Goal: Ask a question: Seek information or help from site administrators or community

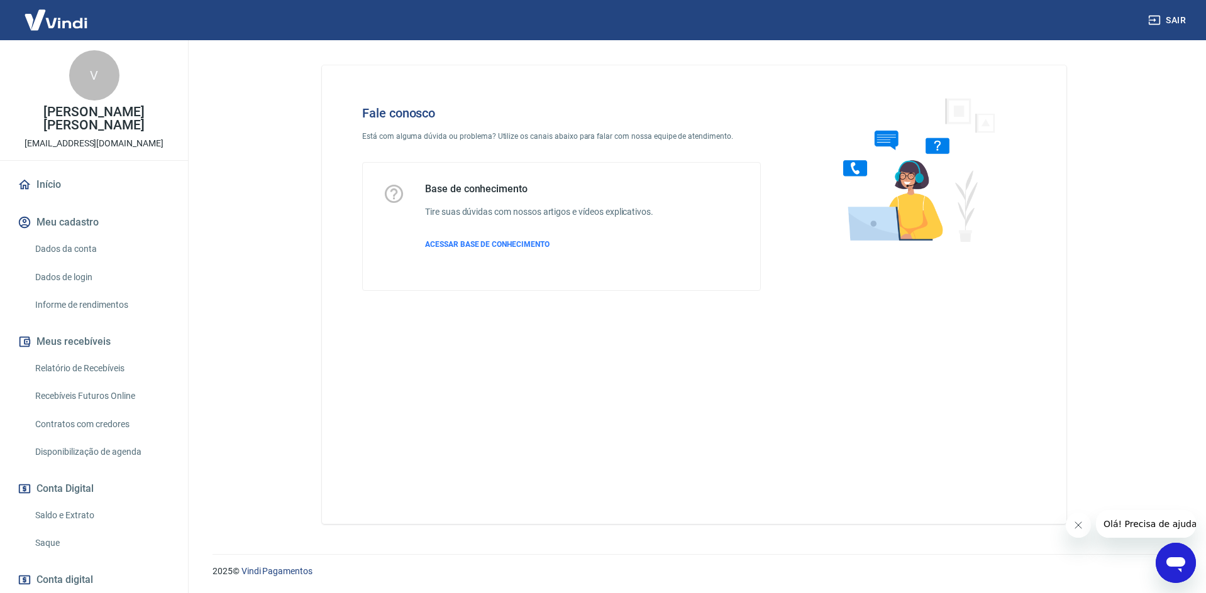
click at [1186, 565] on icon "Abrir janela de mensagens" at bounding box center [1175, 563] width 23 height 23
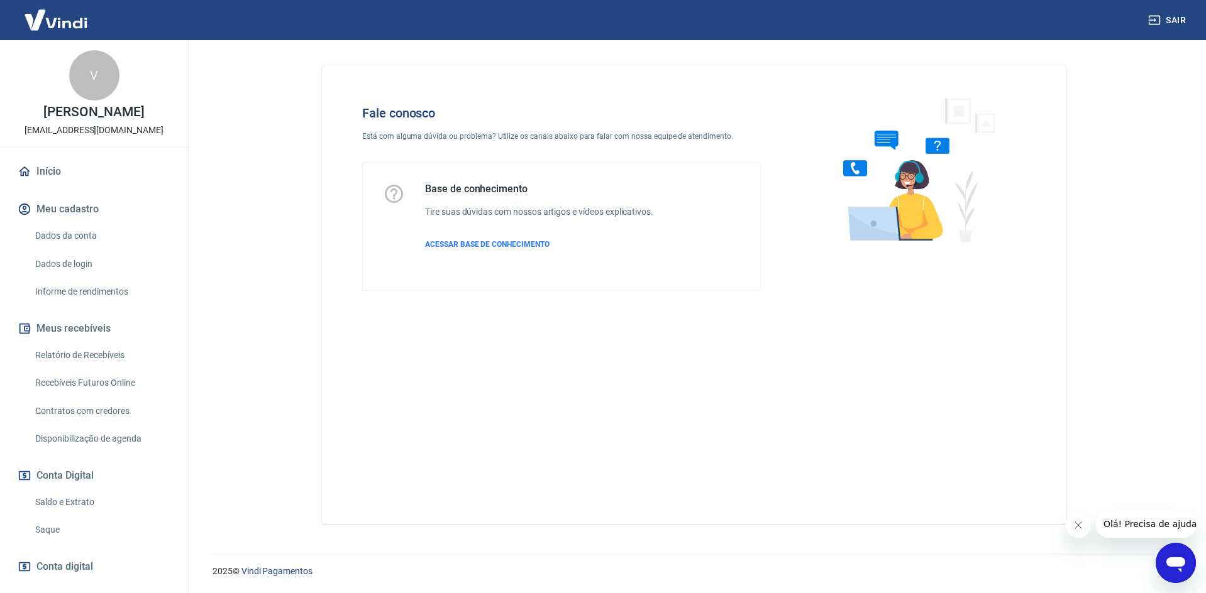
click at [1173, 563] on icon "Abrir janela de mensagens" at bounding box center [1175, 565] width 19 height 15
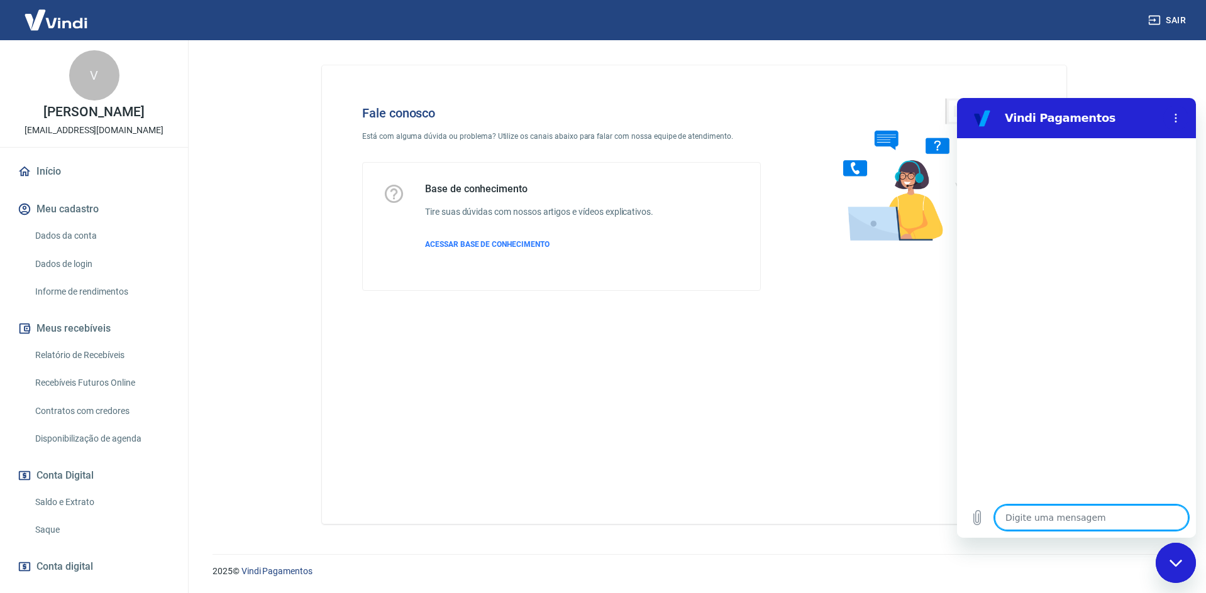
type textarea "B"
type textarea "x"
type textarea "Bo"
type textarea "x"
type textarea "Bom"
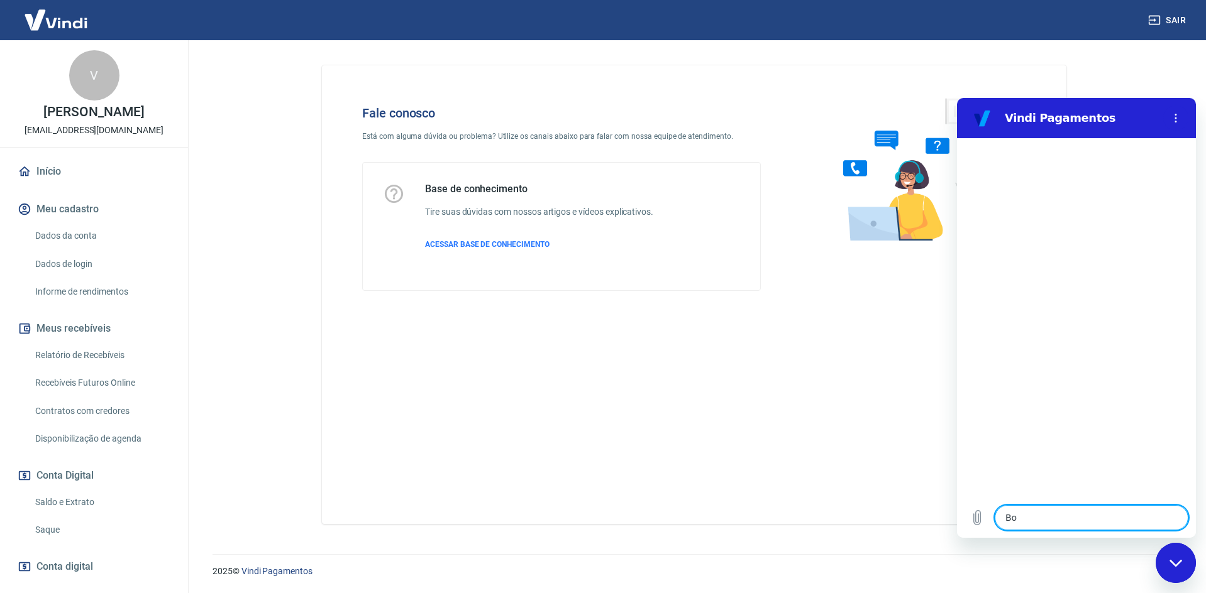
type textarea "x"
type textarea "Bom"
type textarea "x"
type textarea "Bom d"
type textarea "x"
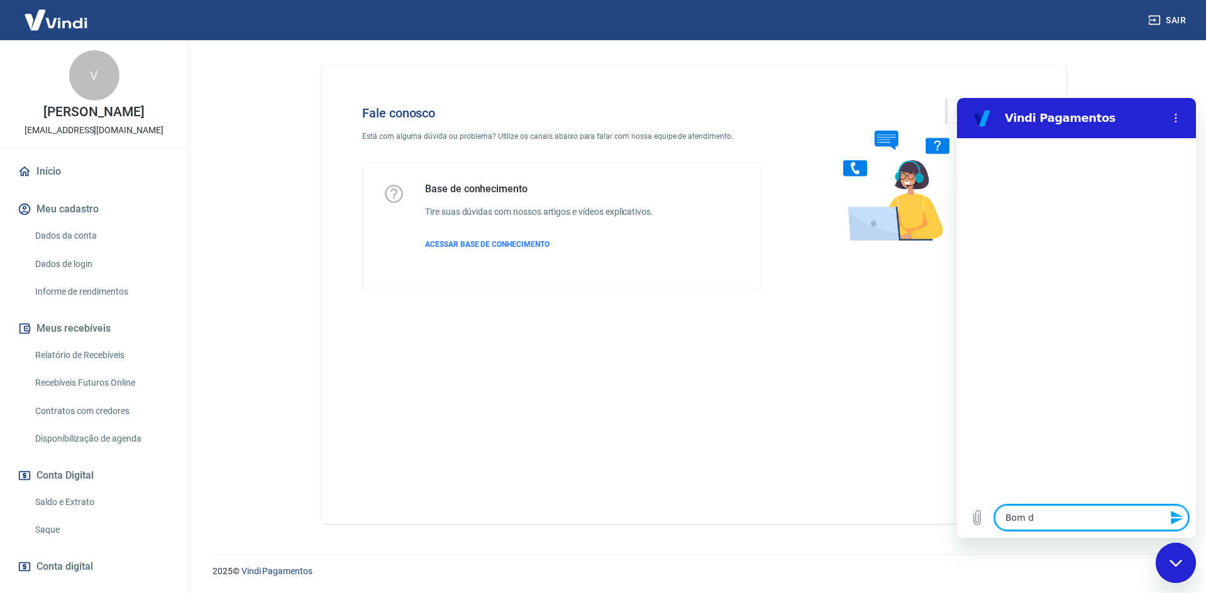
type textarea "Bom di"
type textarea "x"
type textarea "Bom dia"
type textarea "x"
type textarea "Bom dia"
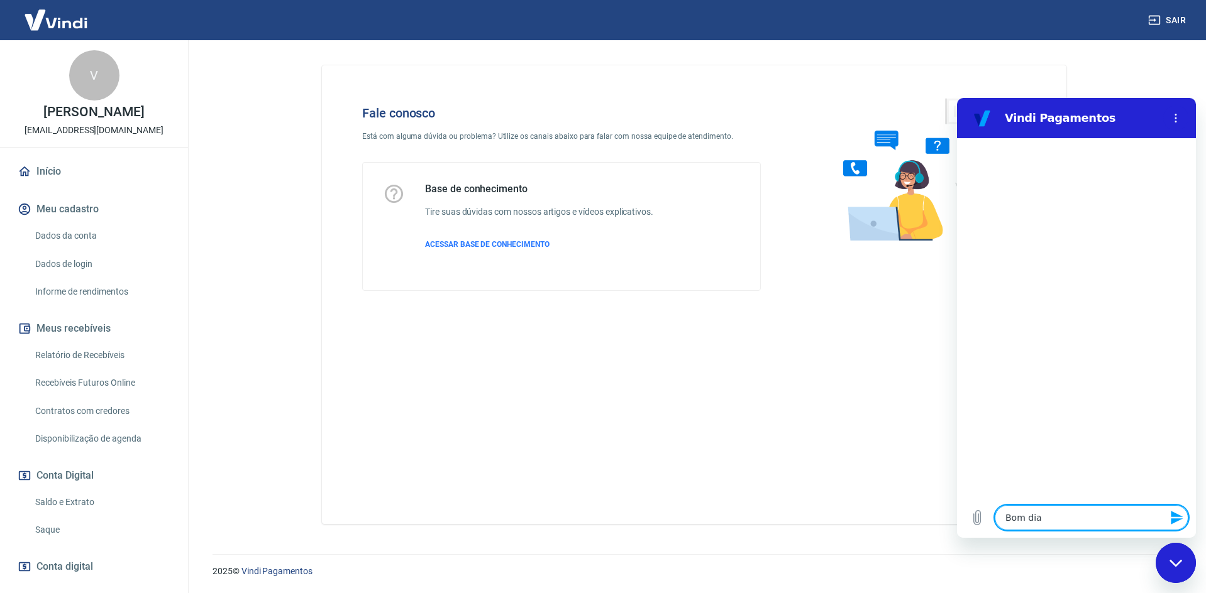
type textarea "x"
type textarea "Bom dia P"
type textarea "x"
type textarea "Bom dia Pr"
type textarea "x"
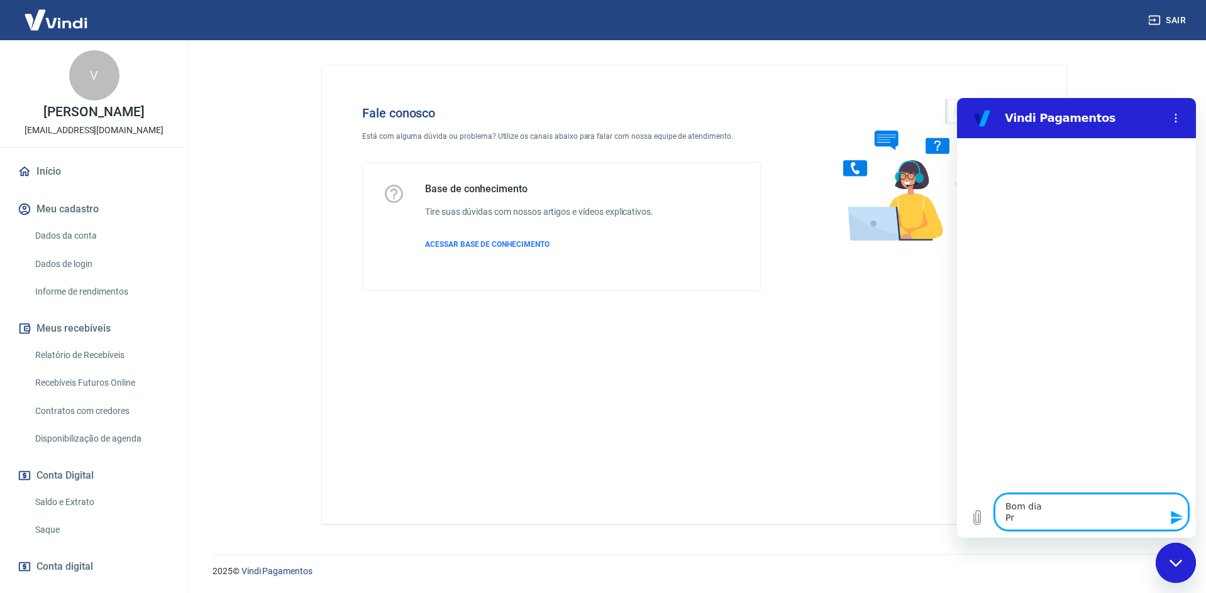
type textarea "Bom dia Pre"
type textarea "x"
type textarea "Bom dia Prec"
type textarea "x"
type textarea "Bom dia Preci"
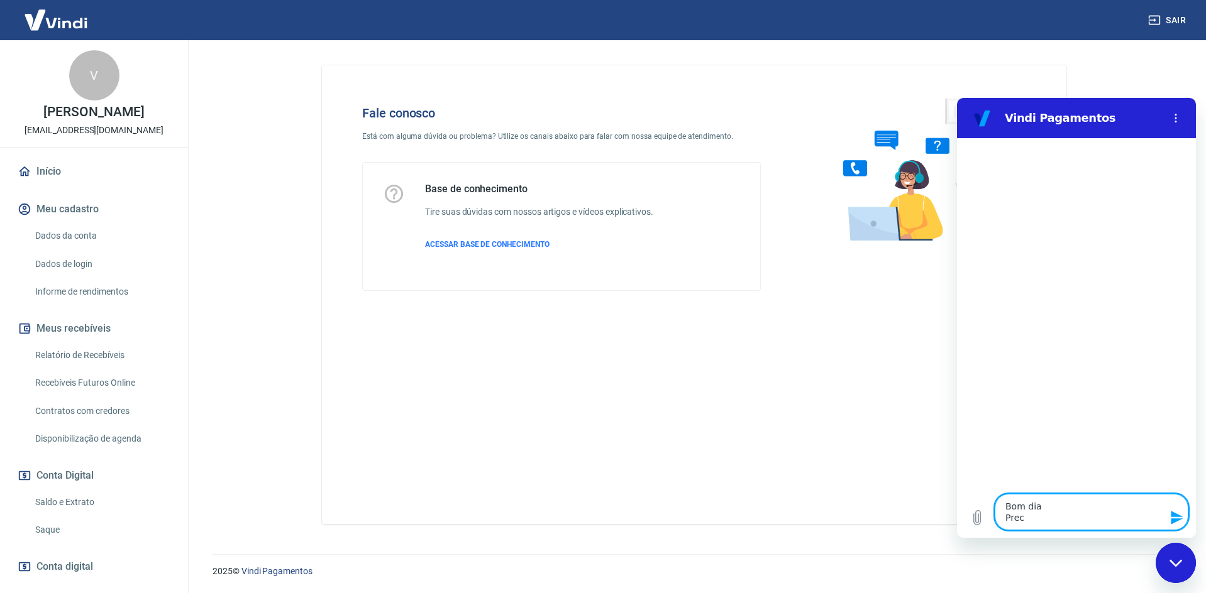
type textarea "x"
type textarea "Bom dia Precis"
type textarea "x"
type textarea "Bom dia Preciso"
type textarea "x"
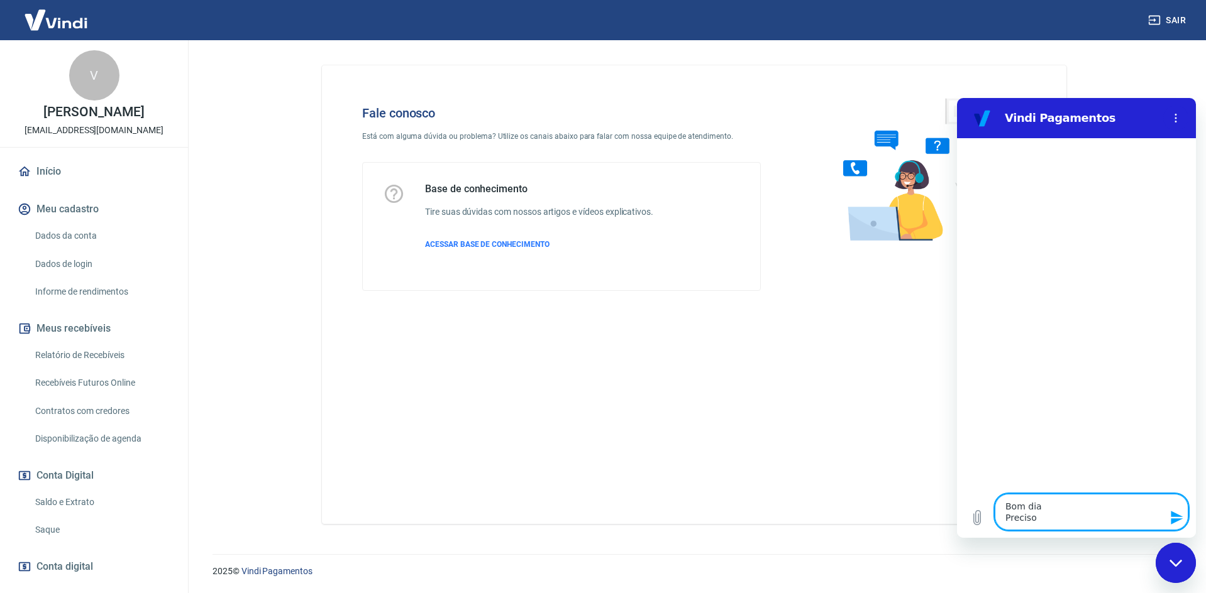
type textarea "Bom dia Preciso"
type textarea "x"
type textarea "Bom dia Preciso d"
type textarea "x"
type textarea "Bom dia Preciso de"
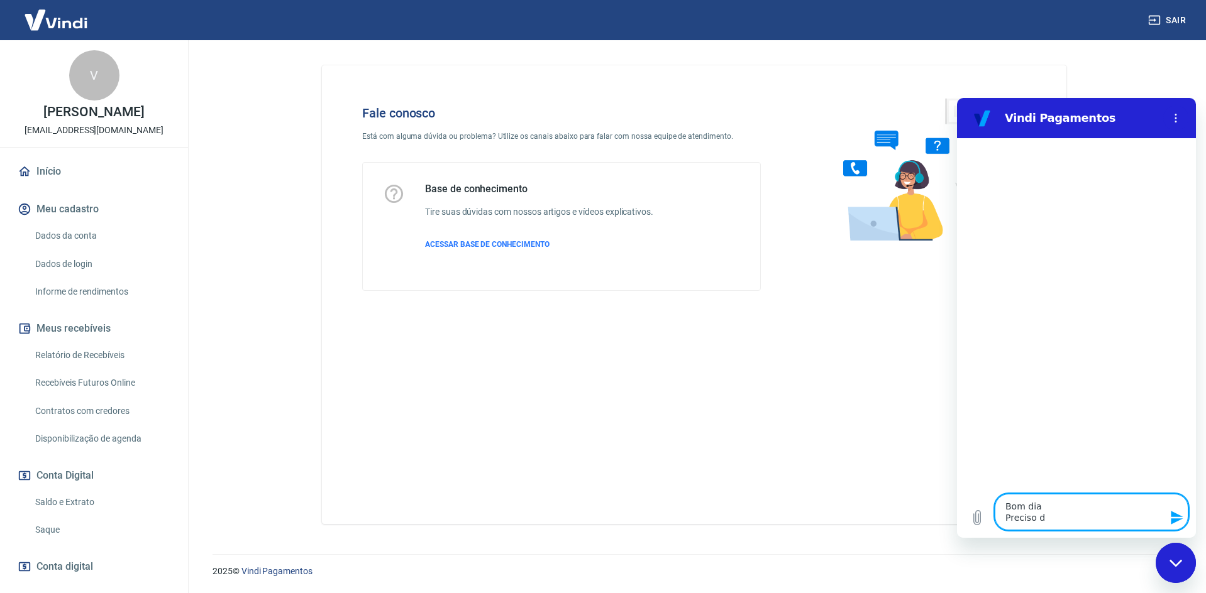
type textarea "x"
type textarea "Bom dia Preciso de"
type textarea "x"
type textarea "Bom dia Preciso de a"
type textarea "x"
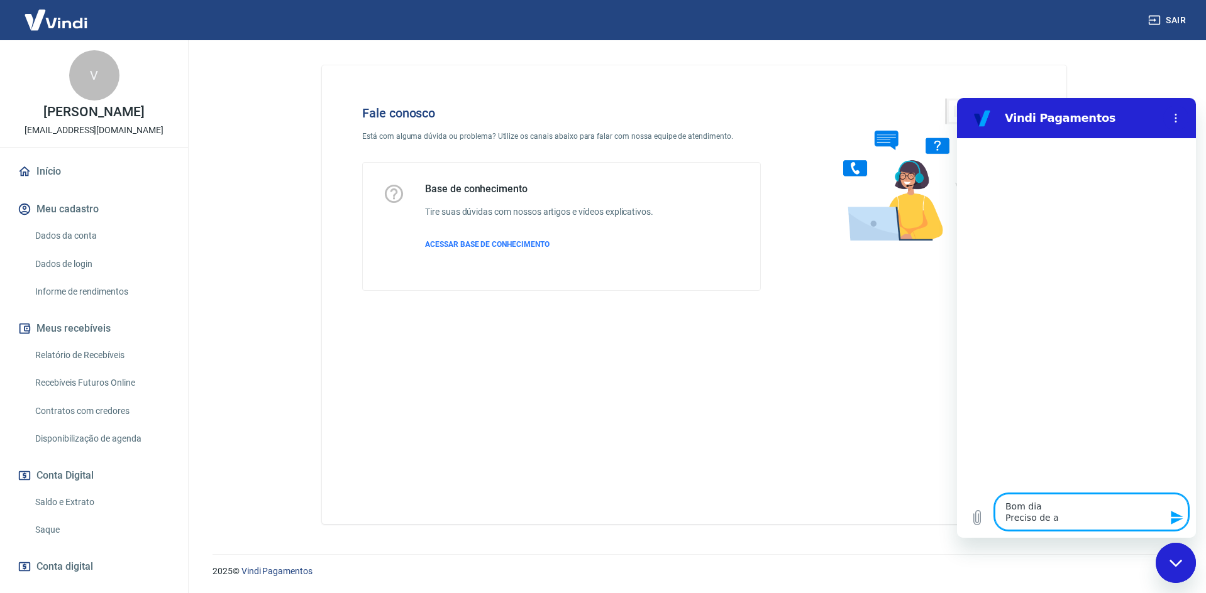
type textarea "Bom dia Preciso de aj"
type textarea "x"
type textarea "Bom dia Preciso de aju"
type textarea "x"
type textarea "Bom dia Preciso de ajuc"
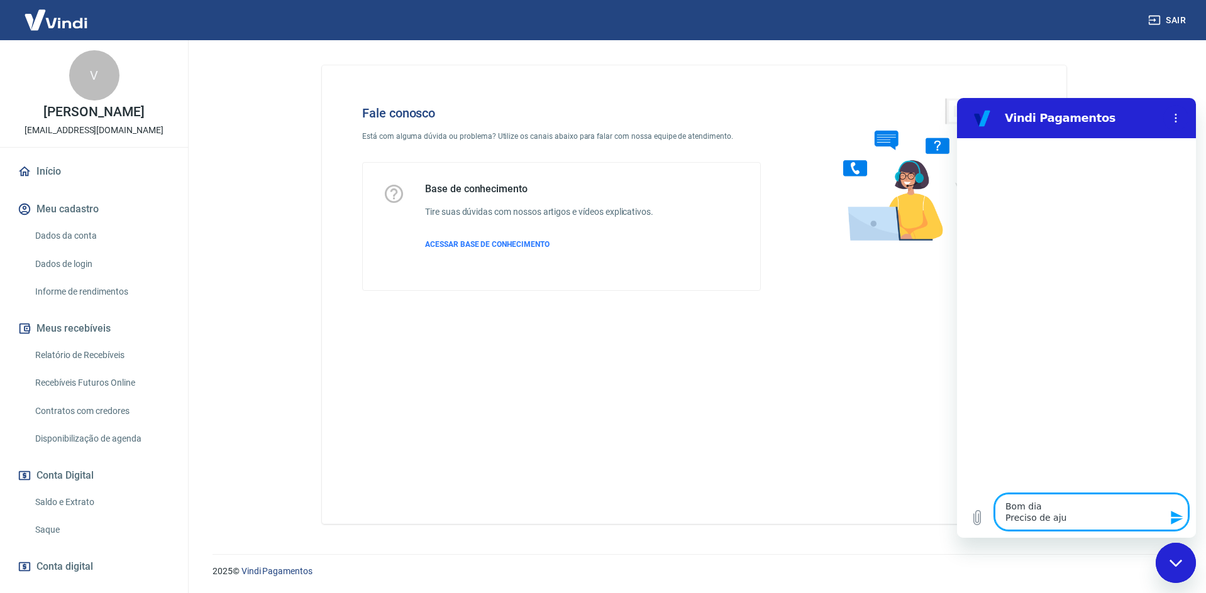
type textarea "x"
type textarea "Bom dia Preciso de ajuca"
type textarea "x"
type textarea "Bom dia Preciso de ajuca"
type textarea "x"
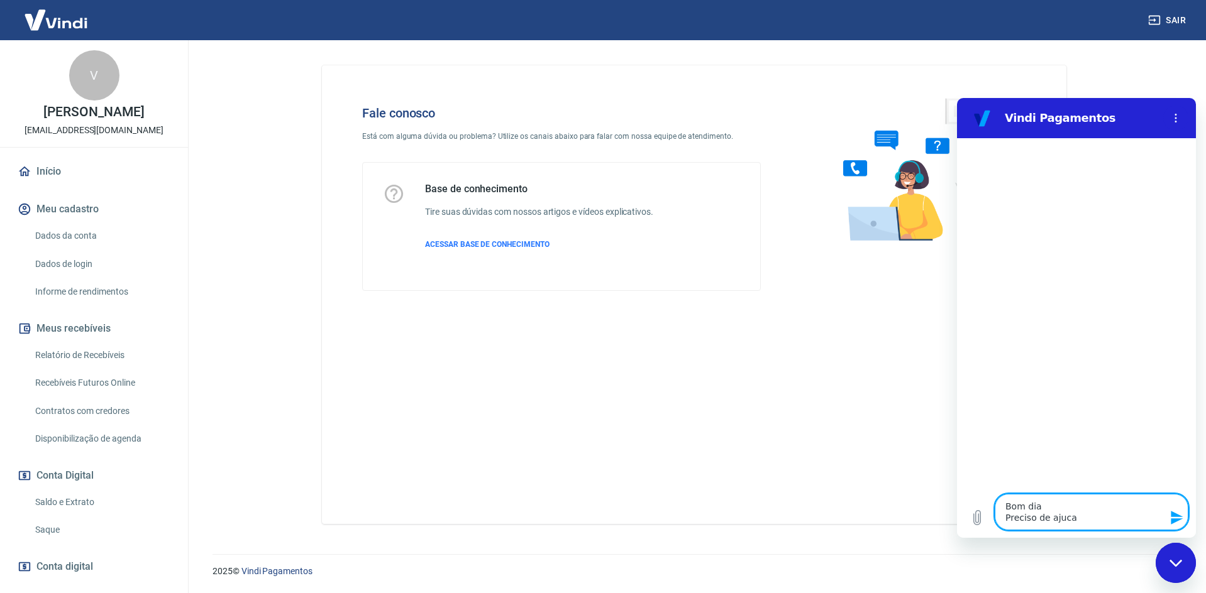
type textarea "Bom dia Preciso de ajuca c"
type textarea "x"
type textarea "Bom dia Preciso de ajuca co"
type textarea "x"
type textarea "Bom dia Preciso de ajuca com"
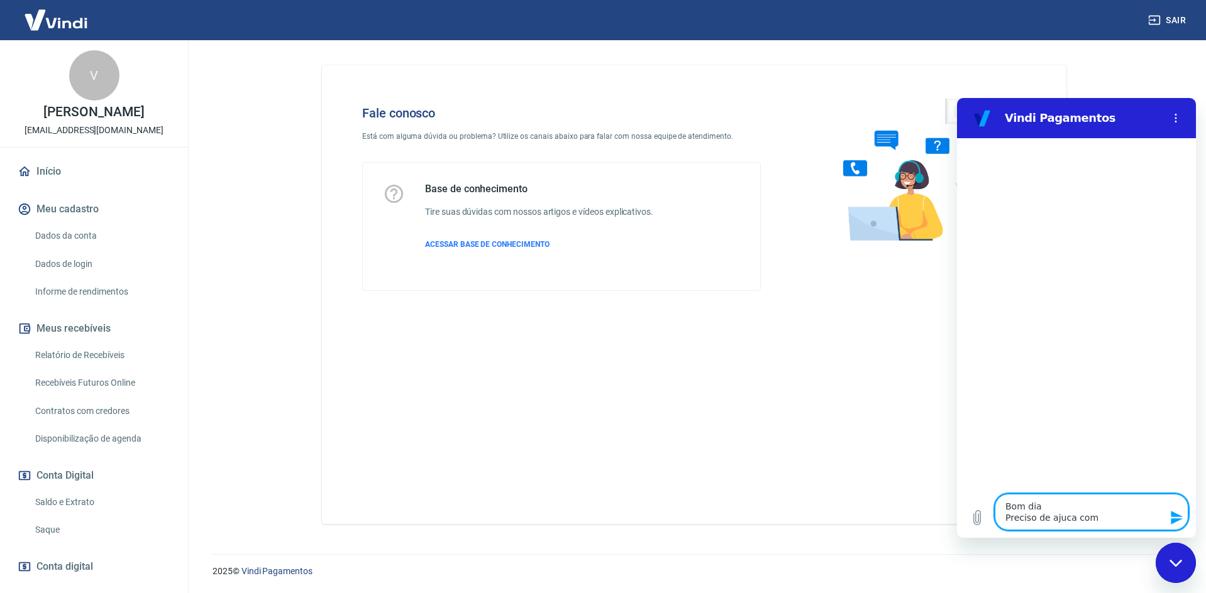
type textarea "x"
type textarea "Bom dia Preciso de ajuca co"
type textarea "x"
type textarea "Bom dia Preciso de ajuca c"
type textarea "x"
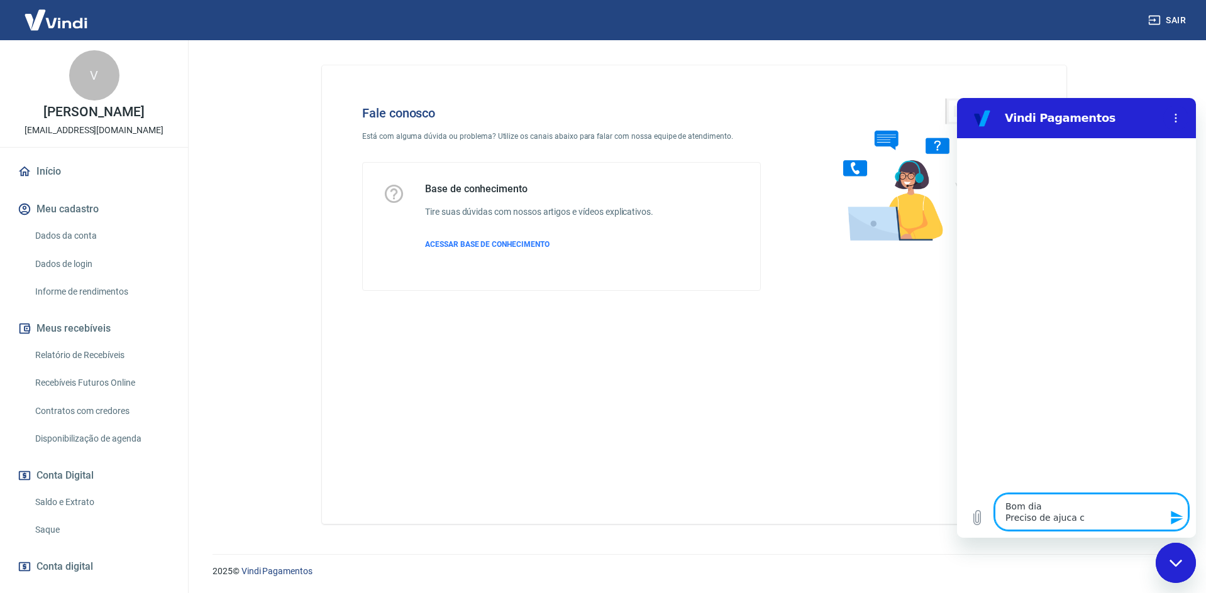
type textarea "Bom dia Preciso de ajuca"
type textarea "x"
type textarea "Bom dia Preciso de ajuca"
type textarea "x"
type textarea "Bom dia Preciso de ajuc"
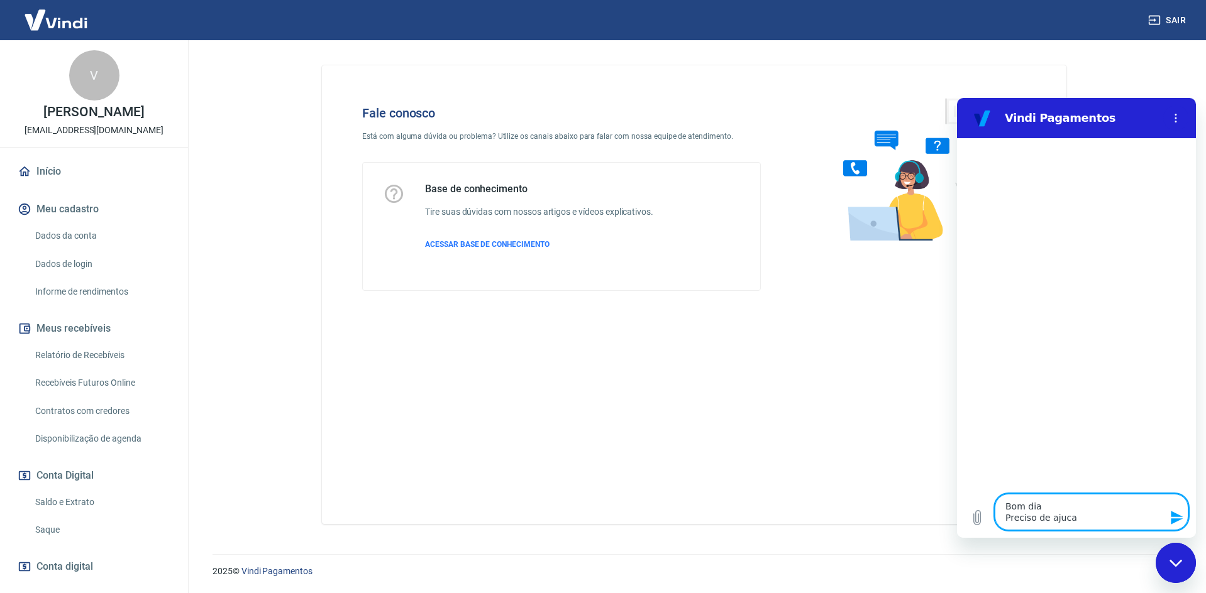
type textarea "x"
type textarea "Bom dia Preciso de aju"
type textarea "x"
type textarea "Bom dia Preciso de ajud"
type textarea "x"
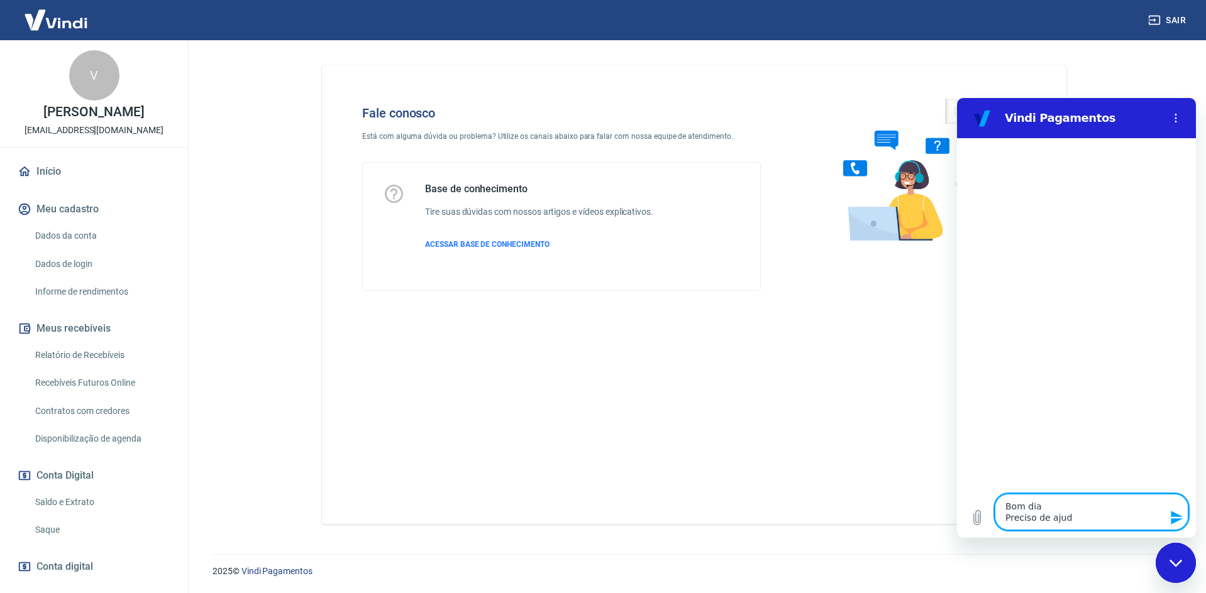
type textarea "Bom dia Preciso de ajuda"
type textarea "x"
type textarea "Bom dia Preciso de ajuda"
type textarea "x"
type textarea "Bom dia Preciso de ajuda c"
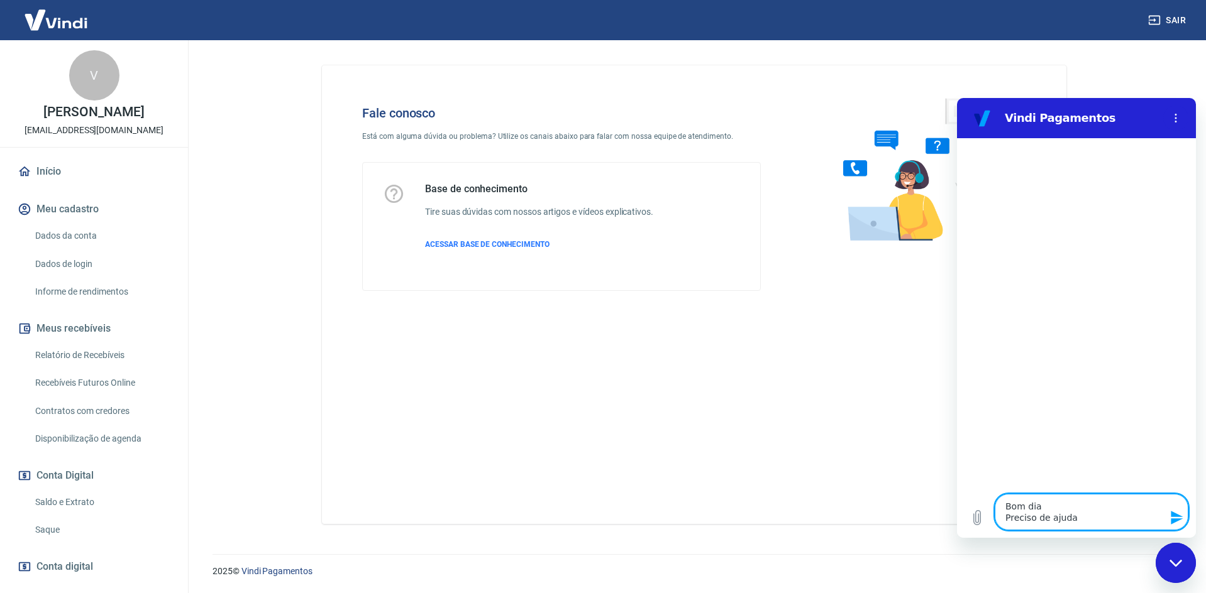
type textarea "x"
type textarea "Bom dia Preciso de ajuda co"
type textarea "x"
type textarea "Bom dia Preciso de ajuda com"
type textarea "x"
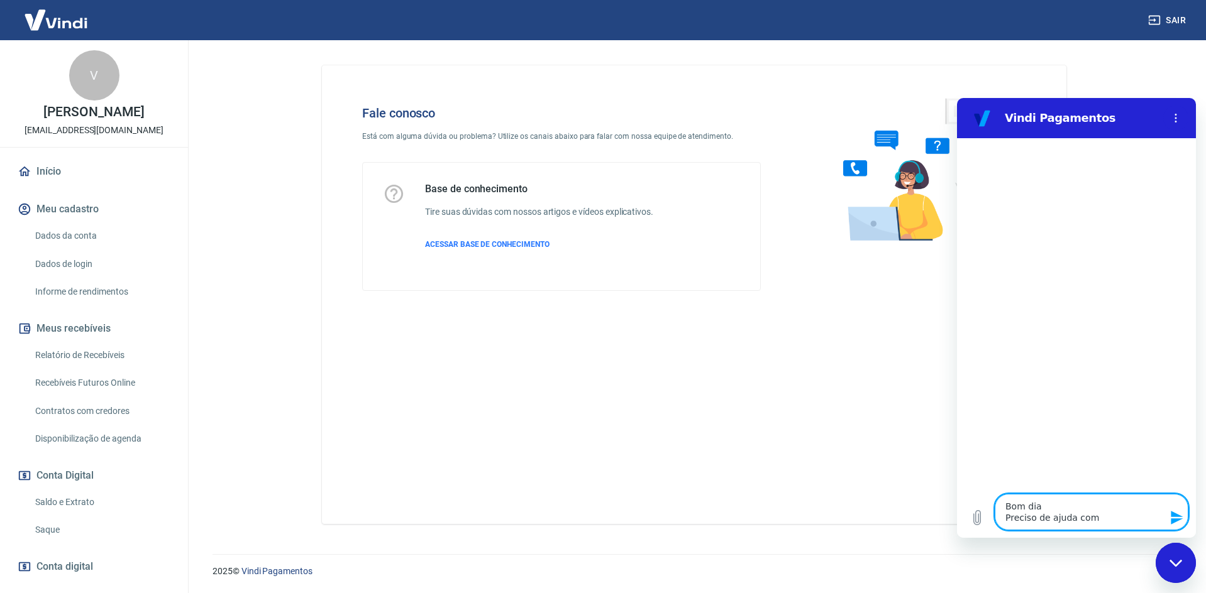
type textarea "Bom dia Preciso de ajuda com"
type textarea "x"
type textarea "Bom dia Preciso de ajuda com"
type textarea "x"
type textarea "Bom dia Preciso de ajuda com c"
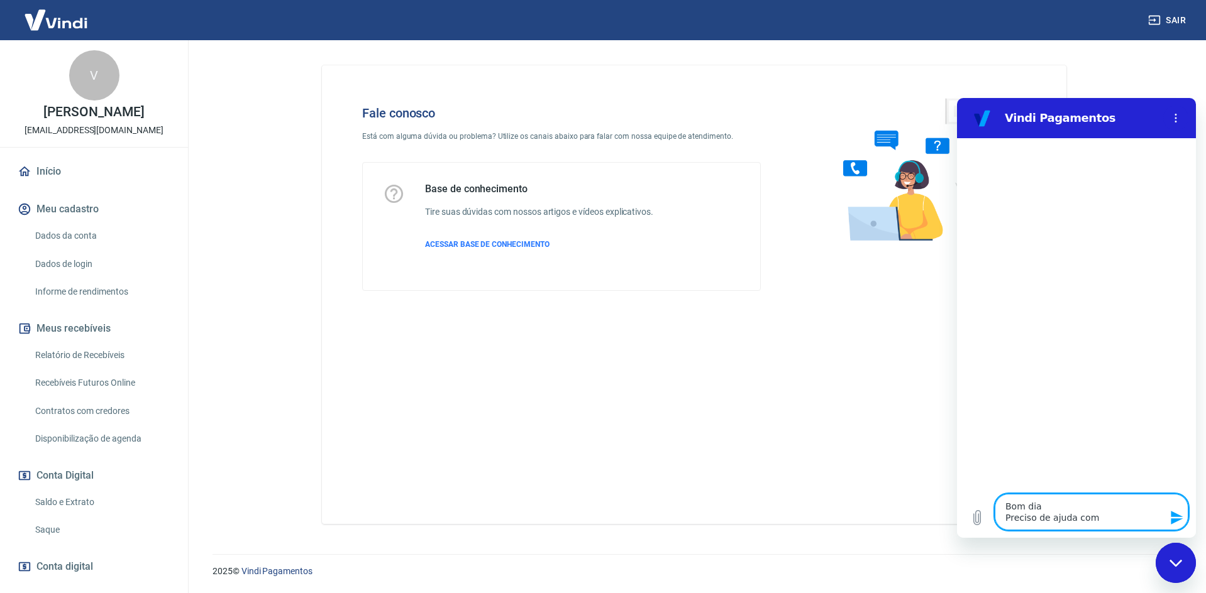
type textarea "x"
type textarea "Bom dia Preciso de ajuda com co"
type textarea "x"
type textarea "Bom dia Preciso de ajuda com com"
type textarea "x"
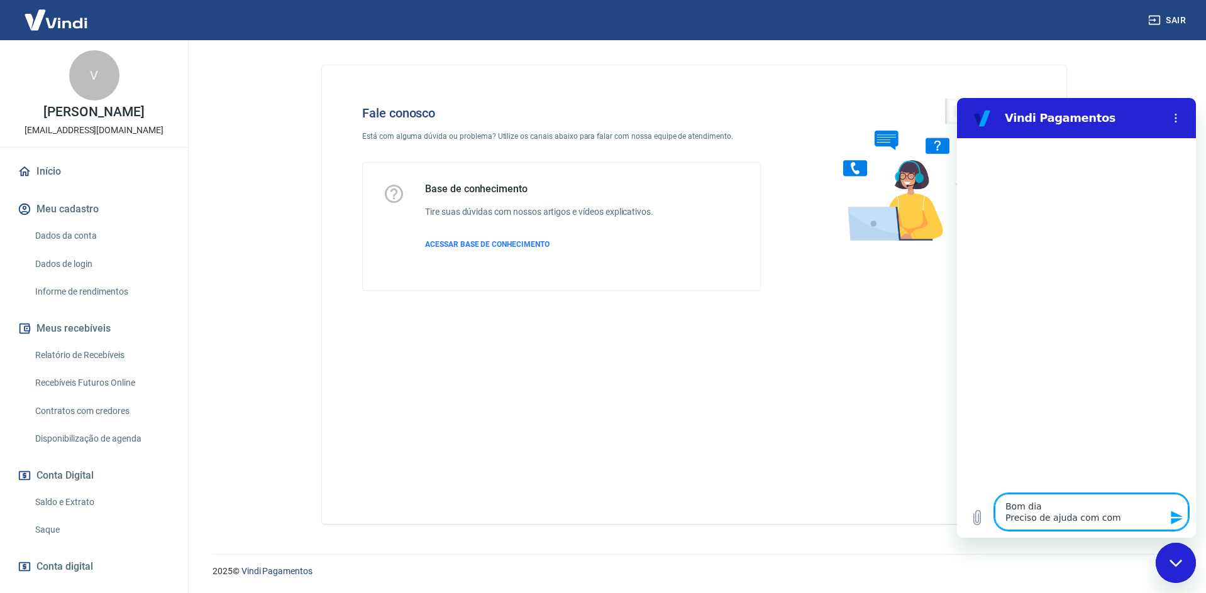
type textarea "Bom dia Preciso de ajuda com comp"
type textarea "x"
type textarea "Bom dia Preciso de ajuda com compr"
type textarea "x"
type textarea "Bom dia Preciso de ajuda com compra"
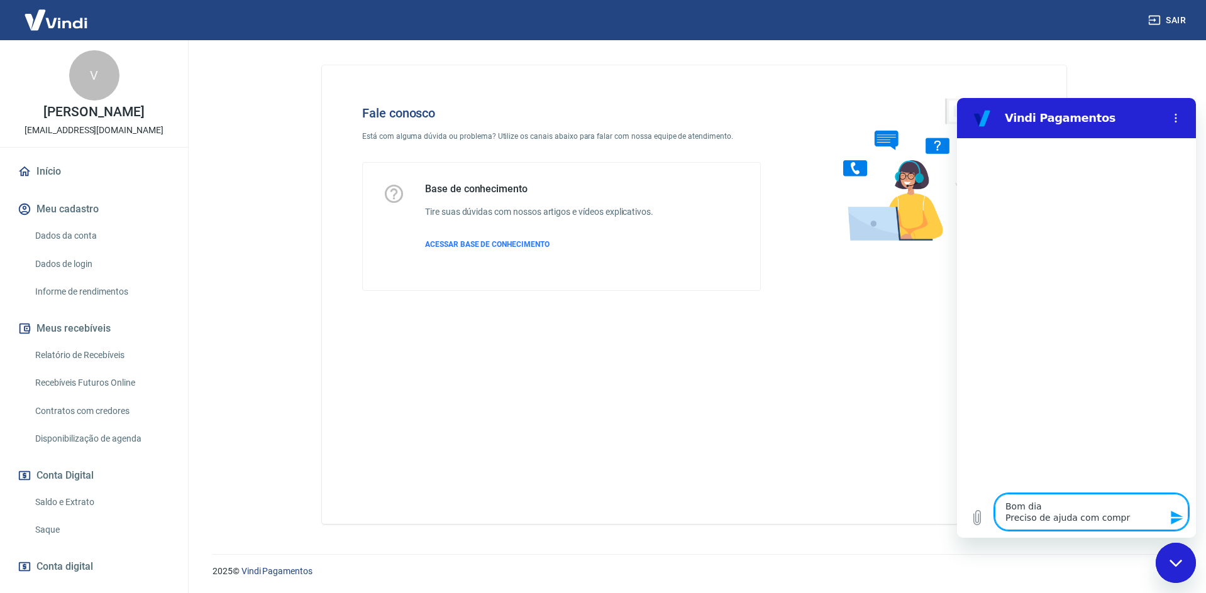
type textarea "x"
type textarea "Bom dia Preciso de ajuda com compra"
type textarea "x"
type textarea "Bom dia Preciso de ajuda com compra d"
type textarea "x"
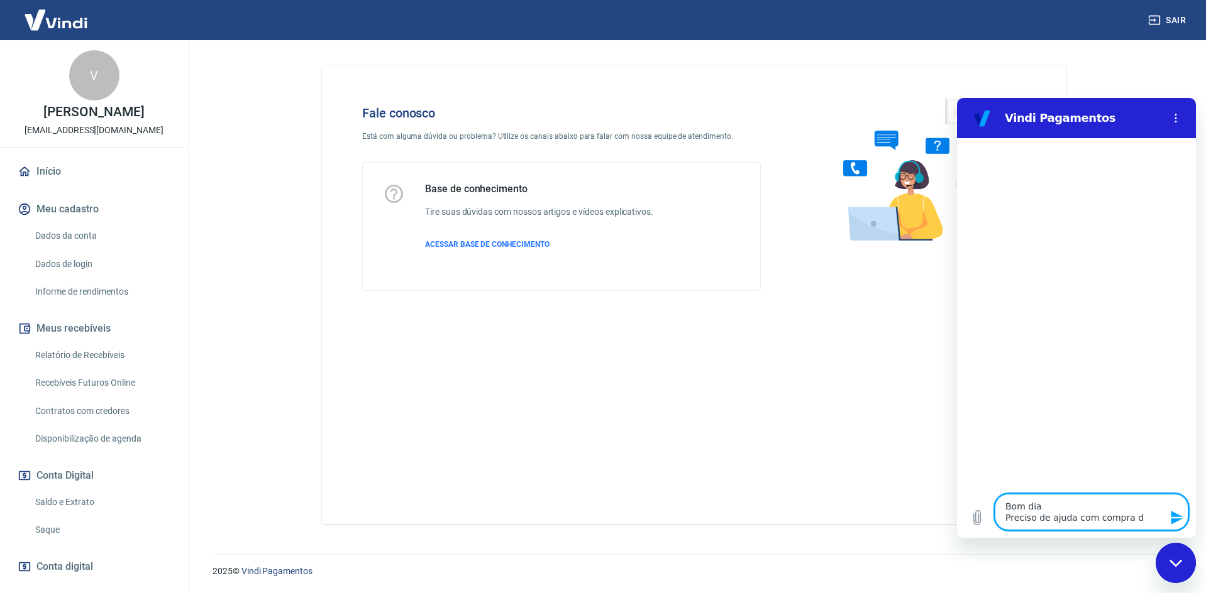
type textarea "Bom dia Preciso de ajuda com compra de"
type textarea "x"
type textarea "Bom dia Preciso de ajuda com compra de"
type textarea "x"
type textarea "Bom dia Preciso de ajuda com compra de e"
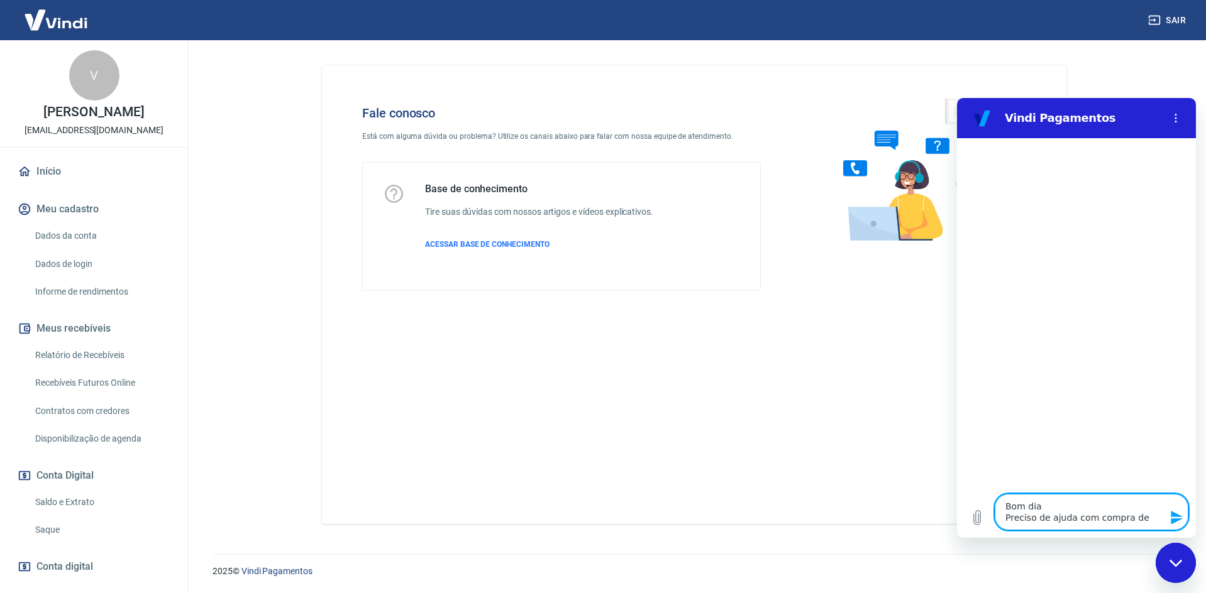
type textarea "x"
type textarea "Bom dia Preciso de ajuda com compra de et"
type textarea "x"
type textarea "Bom dia Preciso de ajuda com compra de eti"
type textarea "x"
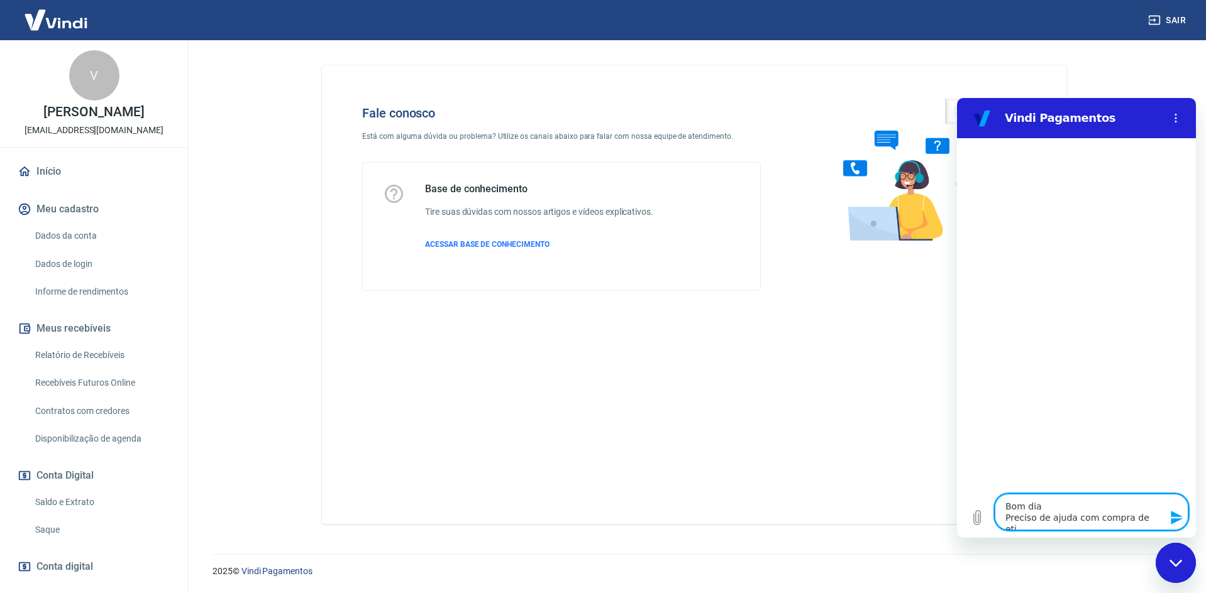
type textarea "Bom dia Preciso de ajuda com compra de etiq"
type textarea "x"
type textarea "Bom dia Preciso de ajuda com compra de etiqu"
type textarea "x"
type textarea "Bom dia Preciso de ajuda com compra de etique"
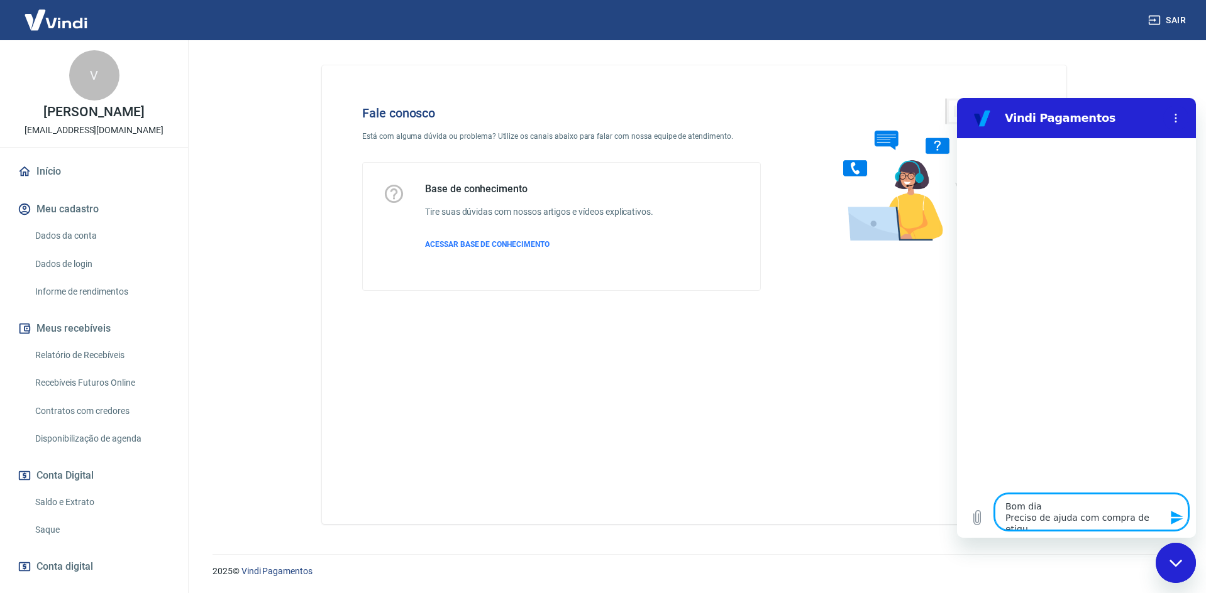
type textarea "x"
type textarea "Bom dia Preciso de ajuda com compra de etiquet"
type textarea "x"
type textarea "Bom dia Preciso de ajuda com compra de etiqueta"
type textarea "x"
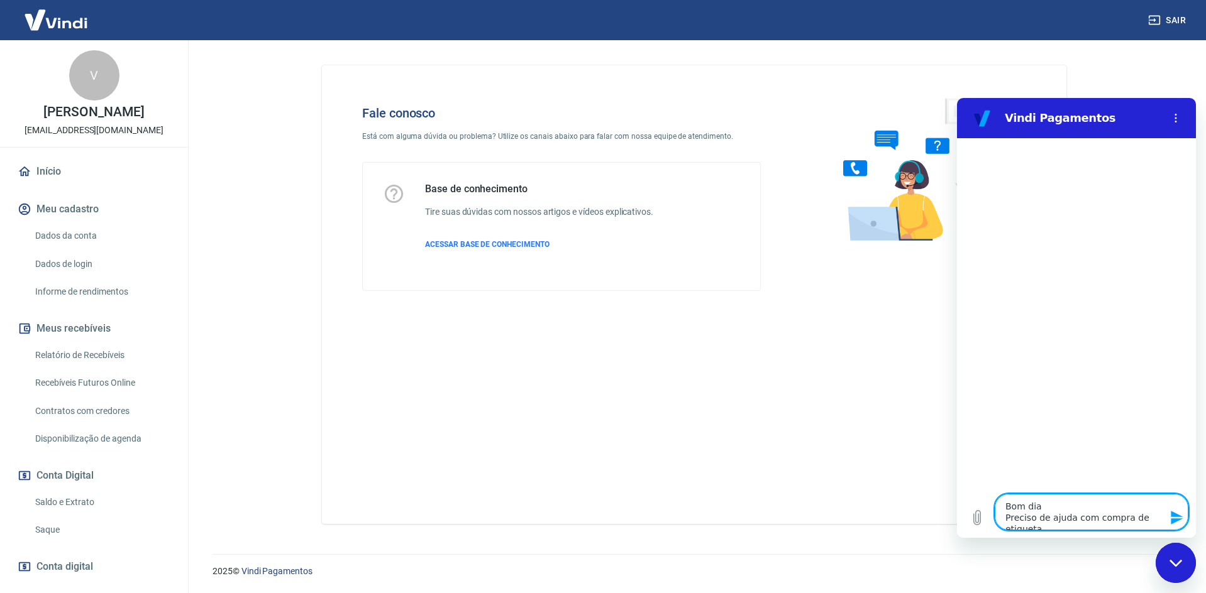
type textarea "Bom dia Preciso de ajuda com compra de etiquetas"
type textarea "x"
type textarea "Bom dia Preciso de ajuda com compra de etiquetas"
type textarea "x"
type textarea "Bom dia Preciso de ajuda com compra de etiquetas n"
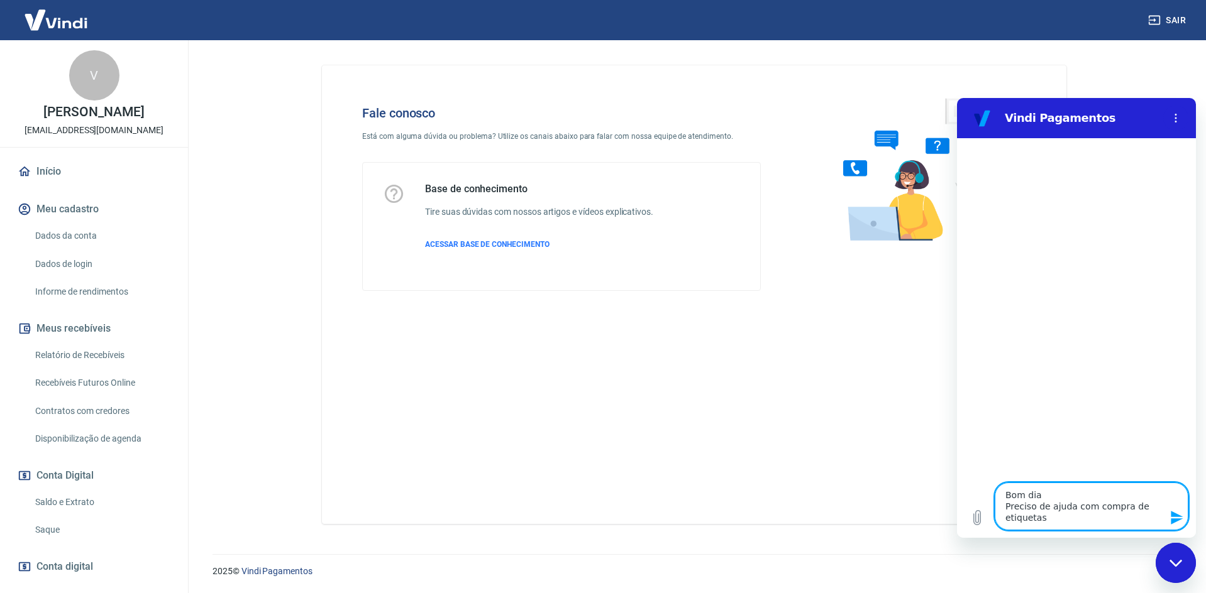
type textarea "x"
type textarea "Bom dia Preciso de ajuda com compra de etiquetas na"
type textarea "x"
type textarea "Bom dia Preciso de ajuda com compra de etiquetas na"
type textarea "x"
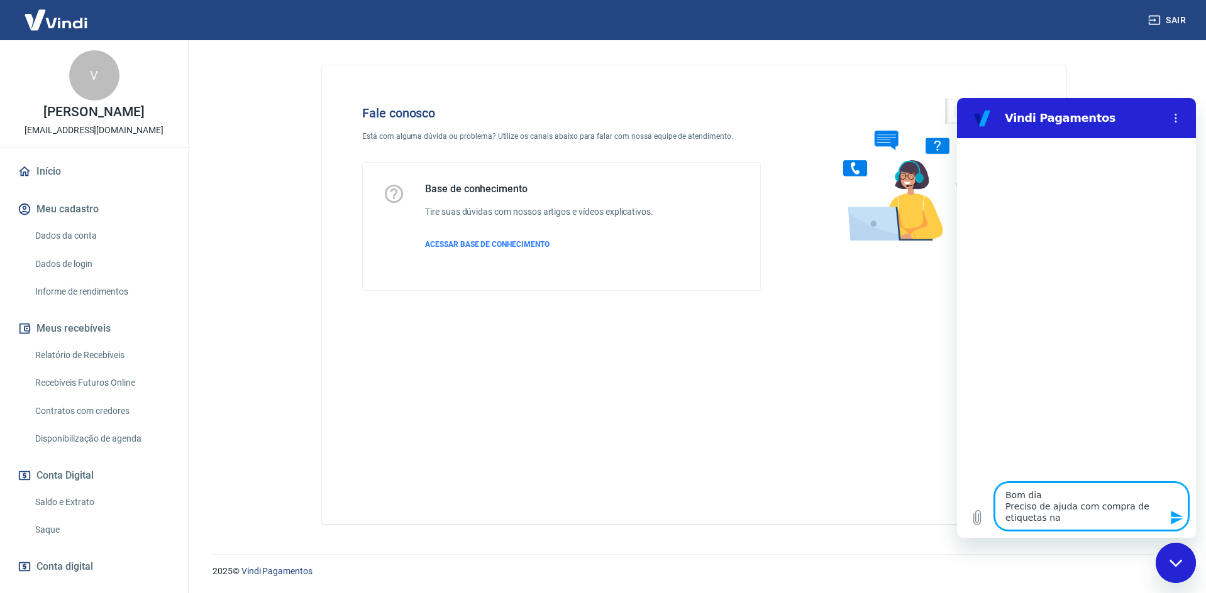
type textarea "Bom dia Preciso de ajuda com compra de etiquetas na T"
type textarea "x"
type textarea "Bom dia Preciso de ajuda com compra de etiquetas na Tr"
type textarea "x"
type textarea "Bom dia Preciso de ajuda com compra de etiquetas na Tra"
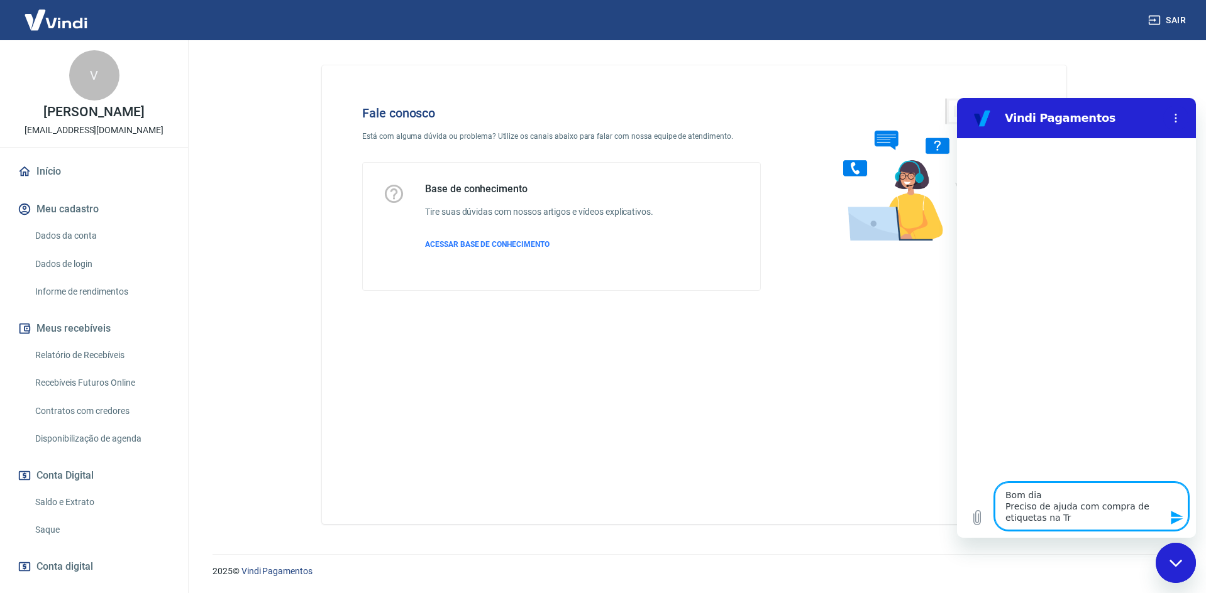
type textarea "x"
type textarea "Bom dia Preciso de ajuda com compra de etiquetas na Tray"
type textarea "x"
type textarea "Bom dia Preciso de ajuda com compra de etiquetas na Tray"
type textarea "x"
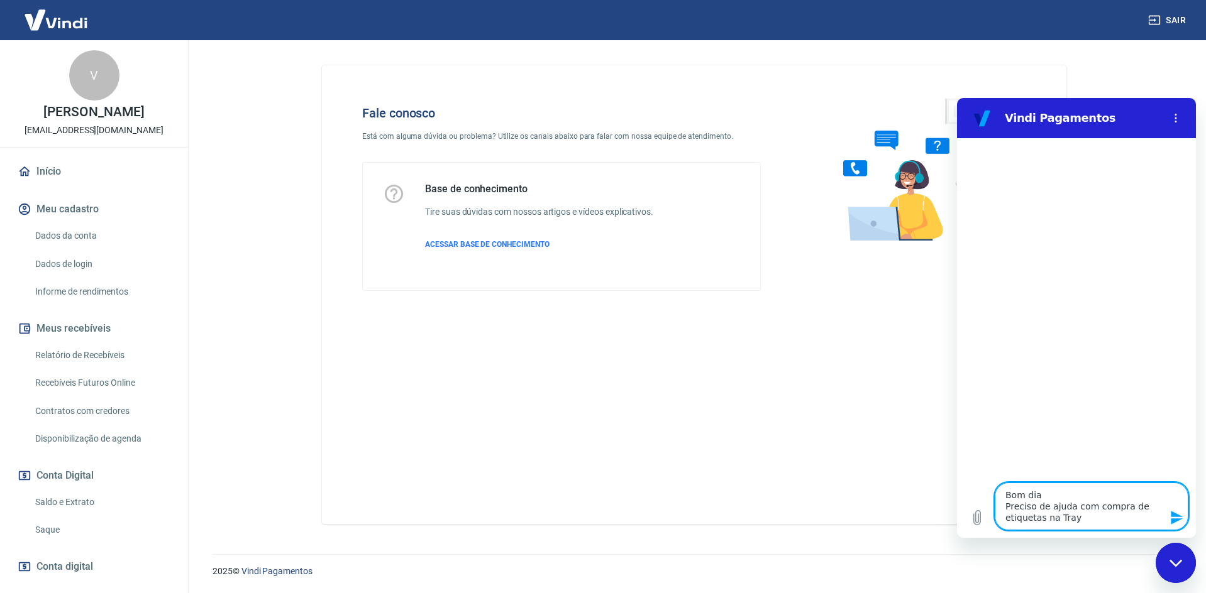
type textarea "Bom dia Preciso de ajuda com compra de etiquetas na Tray e"
type textarea "x"
type textarea "Bom dia Preciso de ajuda com compra de etiquetas na Tray en"
type textarea "x"
type textarea "Bom dia Preciso de ajuda com compra de etiquetas na Tray env"
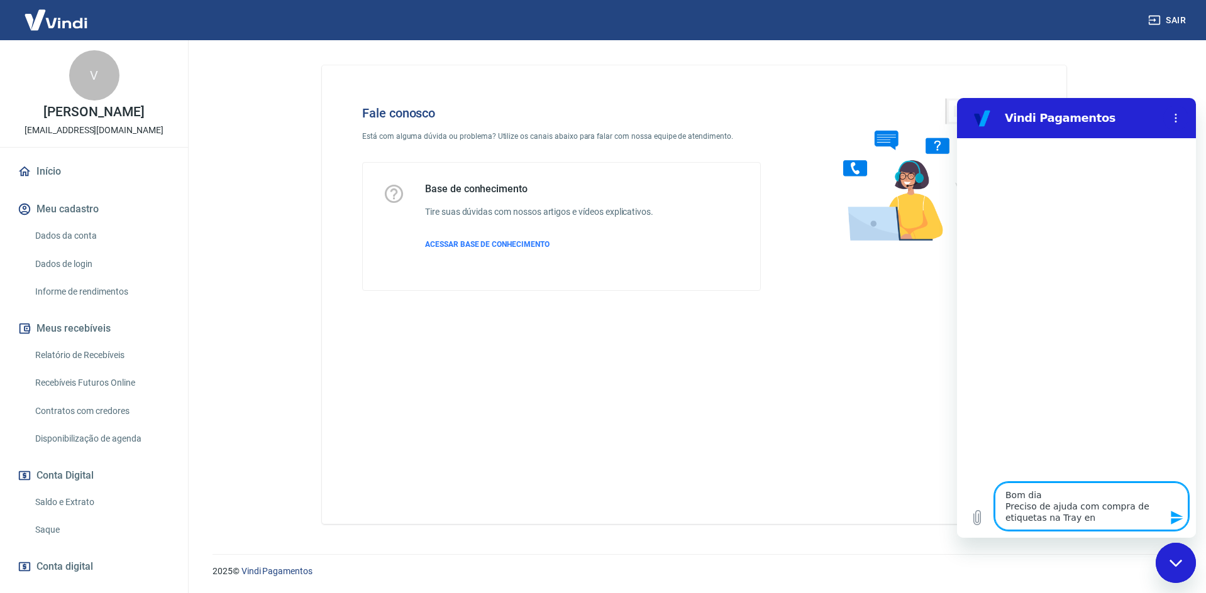
type textarea "x"
type textarea "Bom dia Preciso de ajuda com compra de etiquetas na Tray envi"
type textarea "x"
type textarea "Bom dia Preciso de ajuda com compra de etiquetas na Tray envio"
type textarea "x"
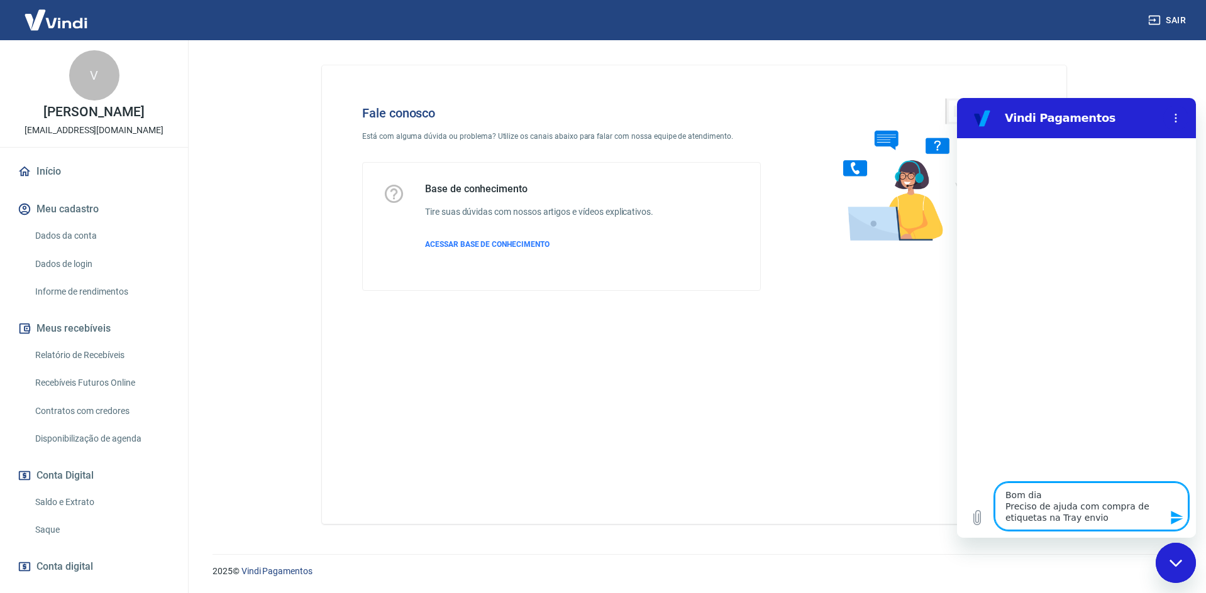
type textarea "Bom dia Preciso de ajuda com compra de etiquetas na Tray envios"
type textarea "x"
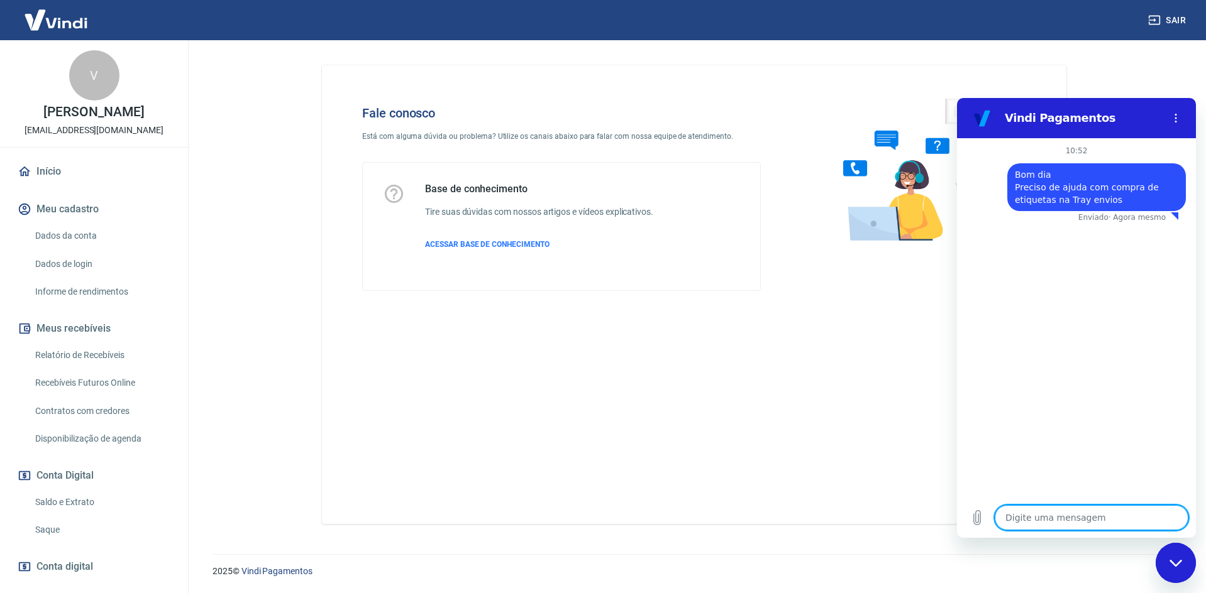
type textarea "x"
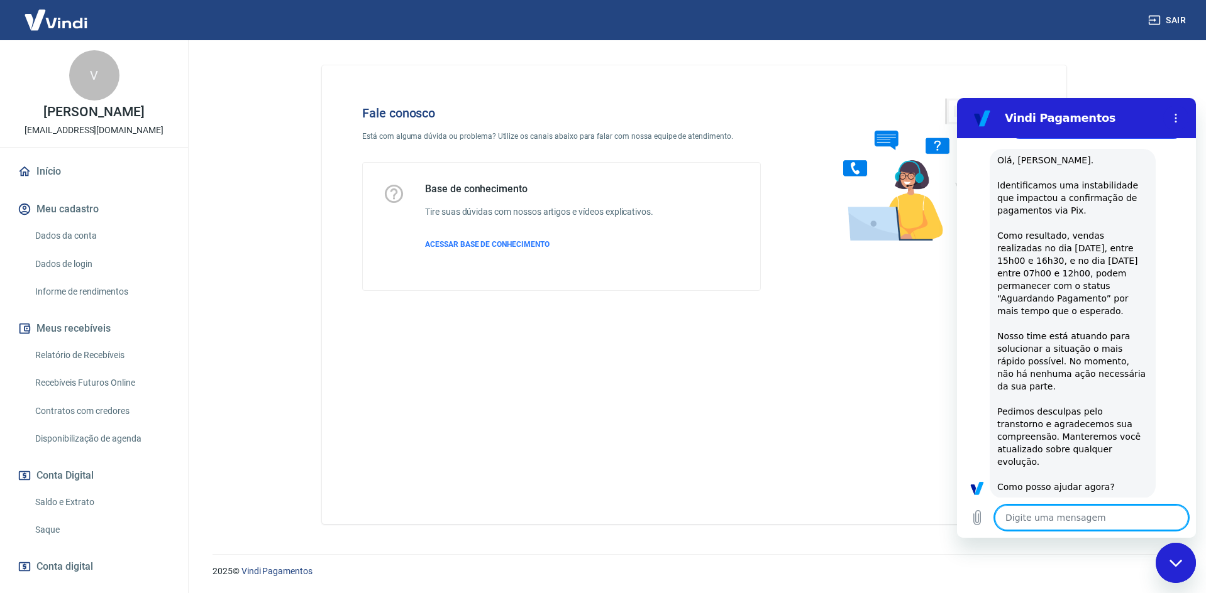
type textarea "A"
type textarea "x"
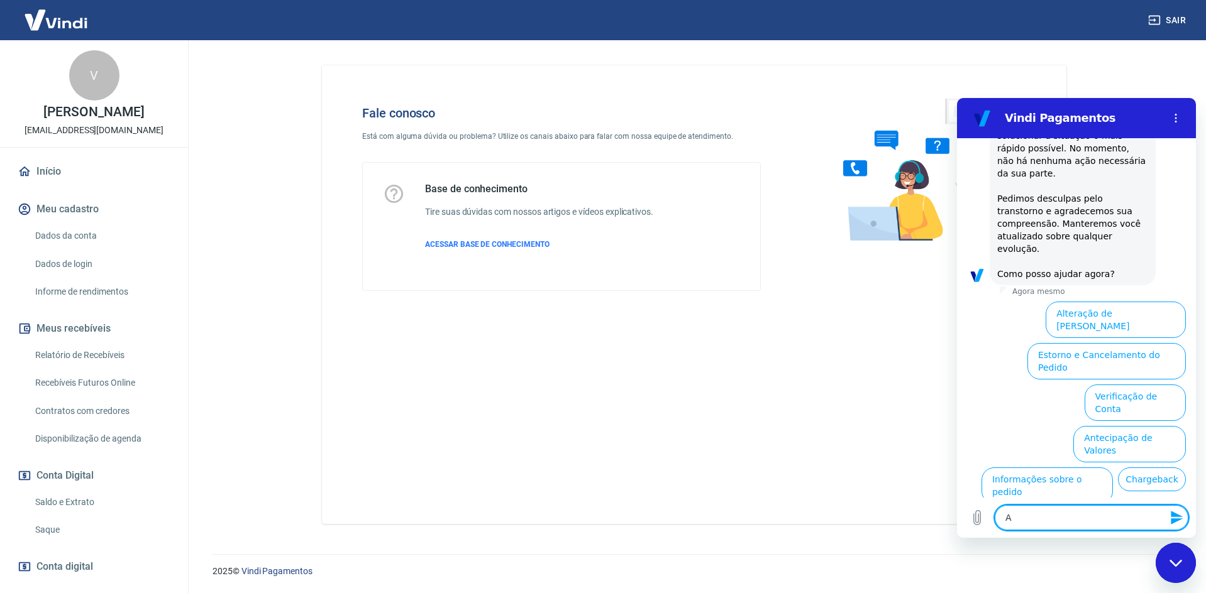
scroll to position [334, 0]
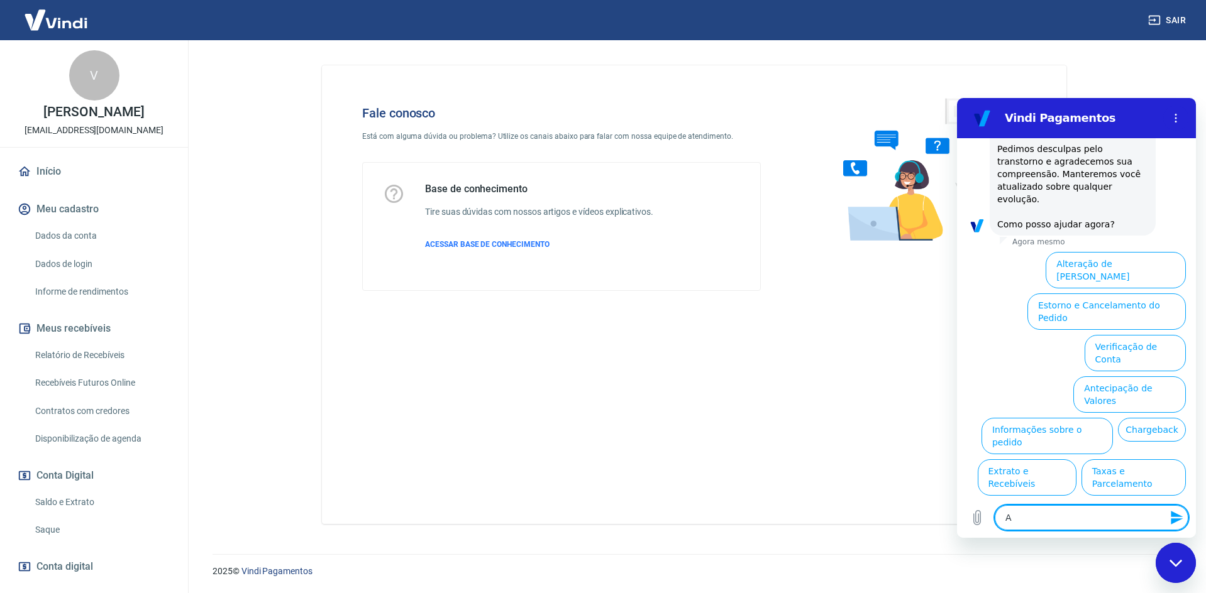
type textarea "x"
click at [1076, 460] on button "Extrato e Recebíveis" at bounding box center [1027, 478] width 99 height 36
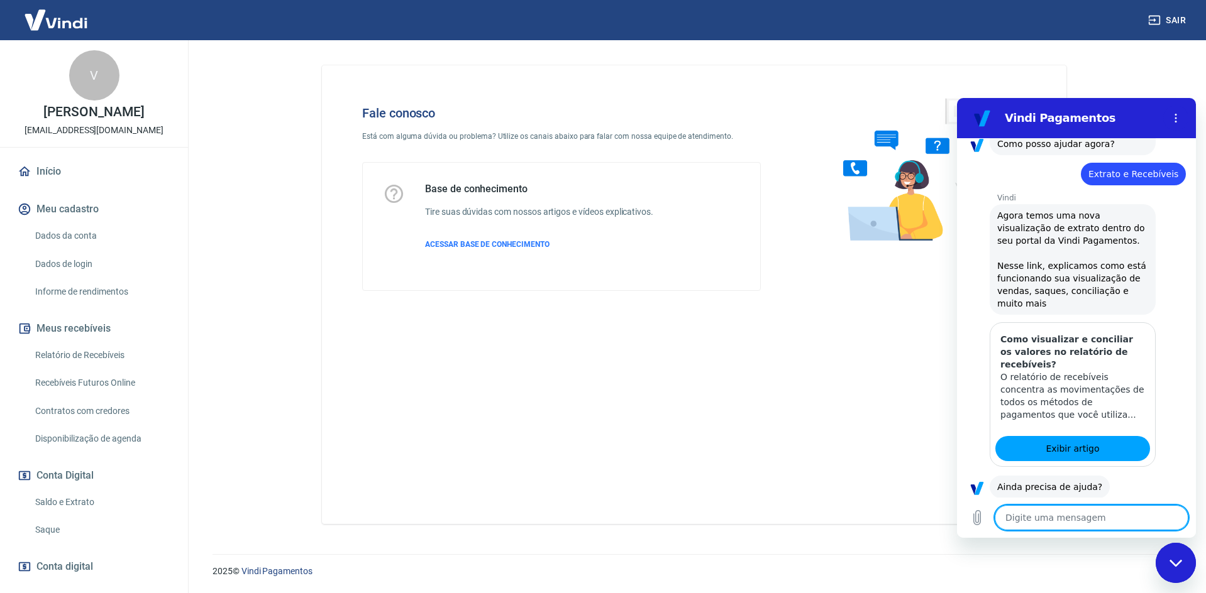
scroll to position [446, 0]
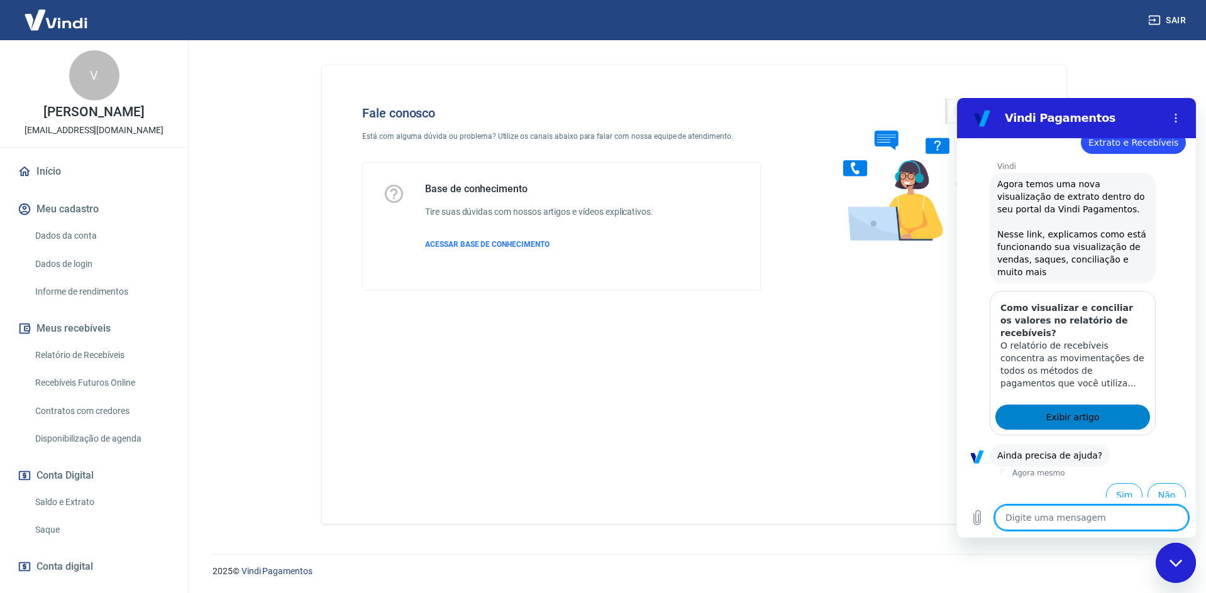
click at [1100, 405] on link "Exibir artigo" at bounding box center [1072, 417] width 155 height 25
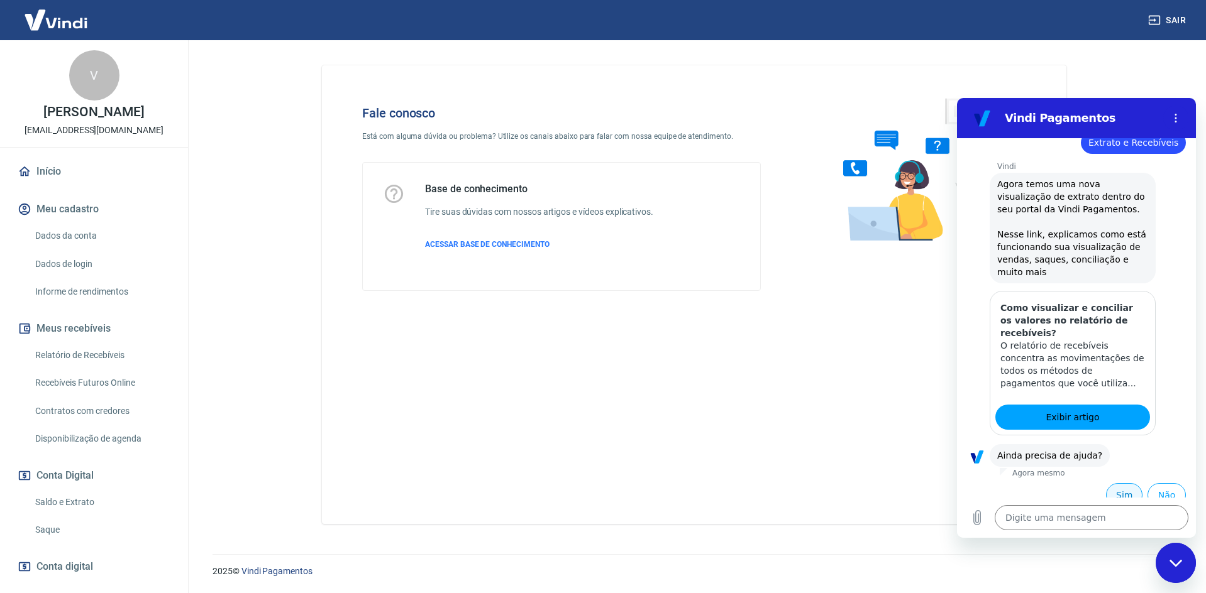
click at [1110, 485] on button "Sim" at bounding box center [1124, 495] width 36 height 24
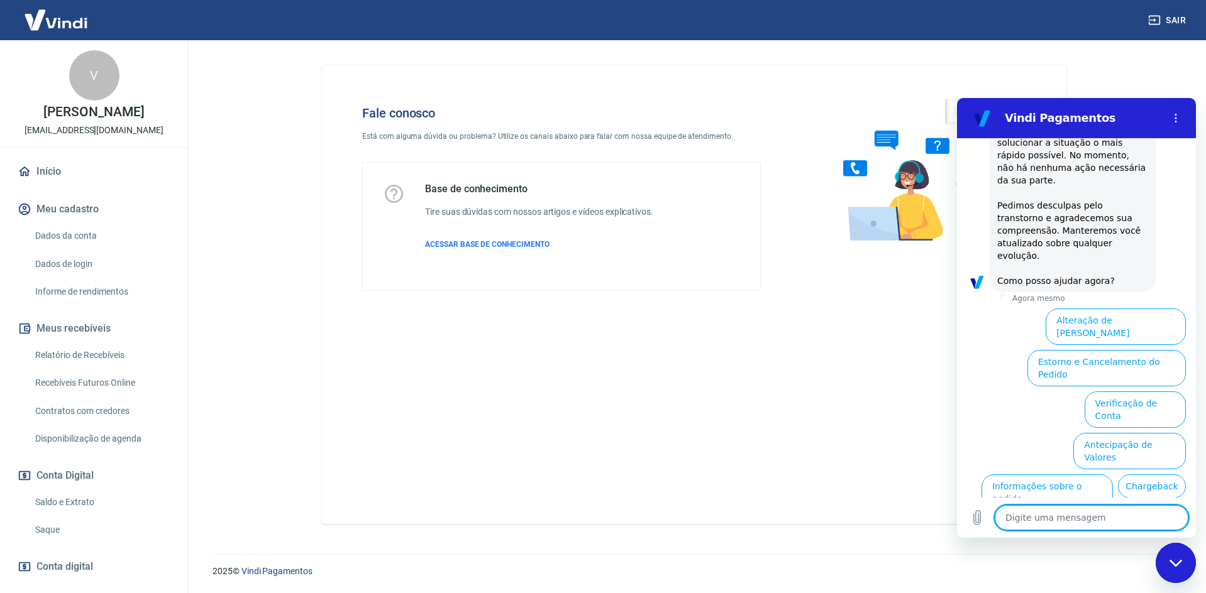
scroll to position [1063, 0]
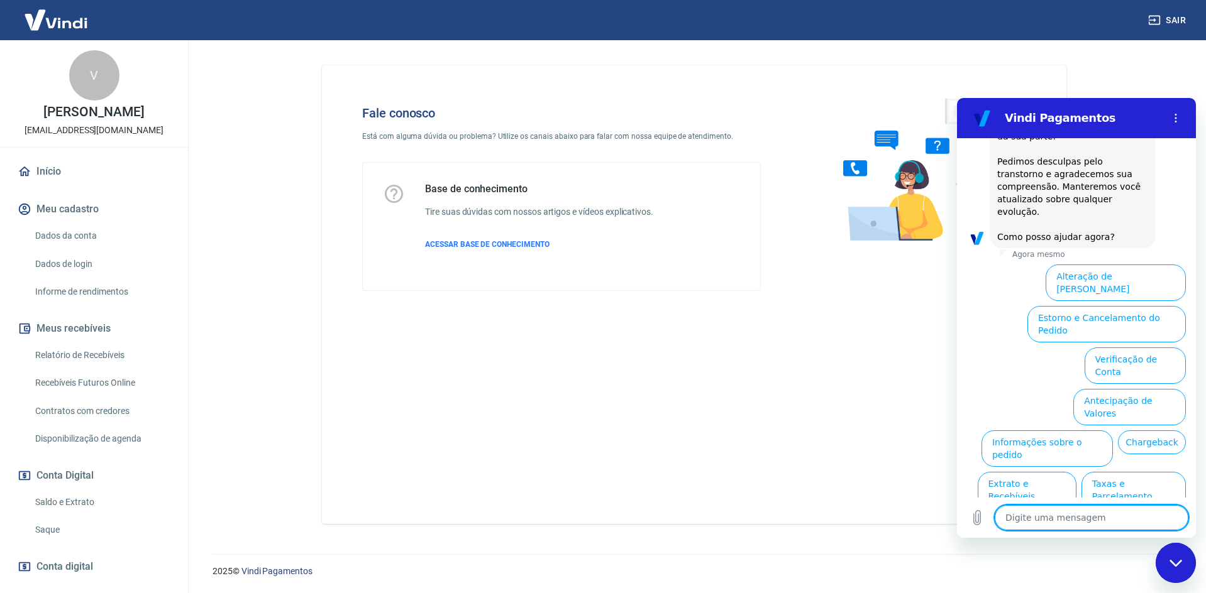
click at [1086, 555] on button "Assinaturas e Faturas Tray" at bounding box center [1124, 573] width 121 height 36
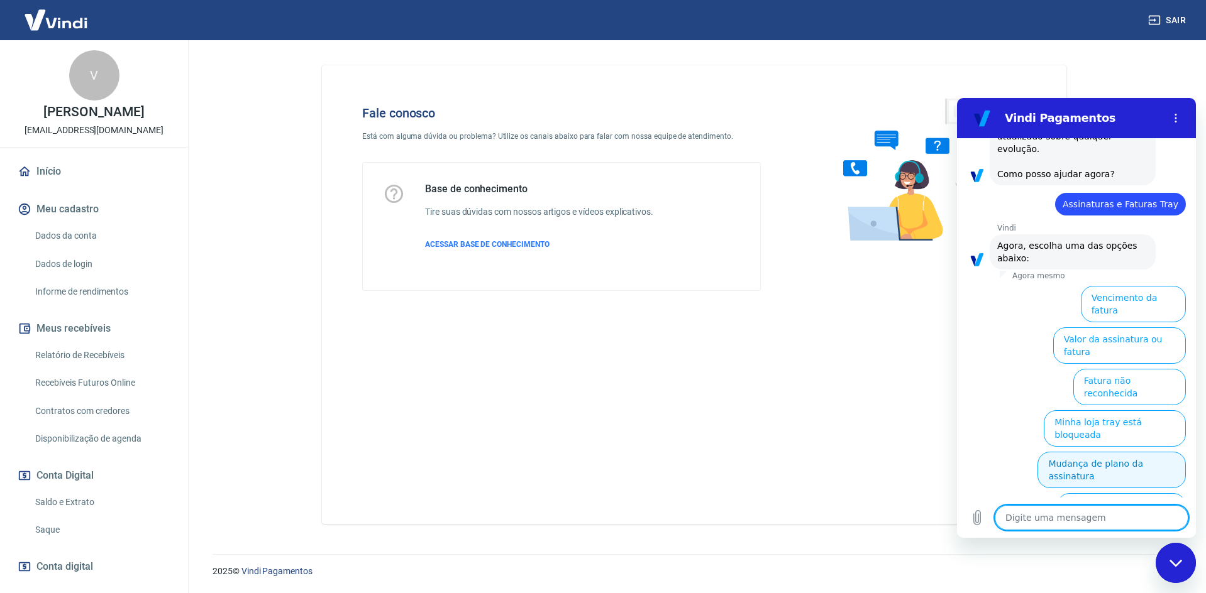
scroll to position [1147, 0]
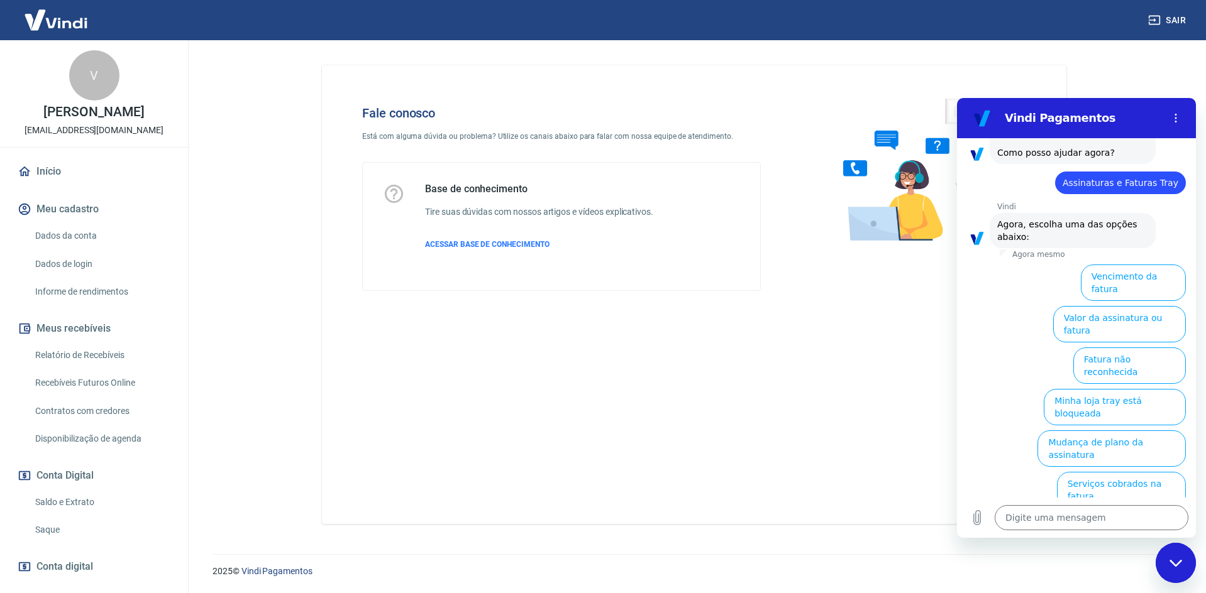
click at [1040, 555] on button "Pagamento de Fatura com saldo Vindi" at bounding box center [1101, 573] width 169 height 36
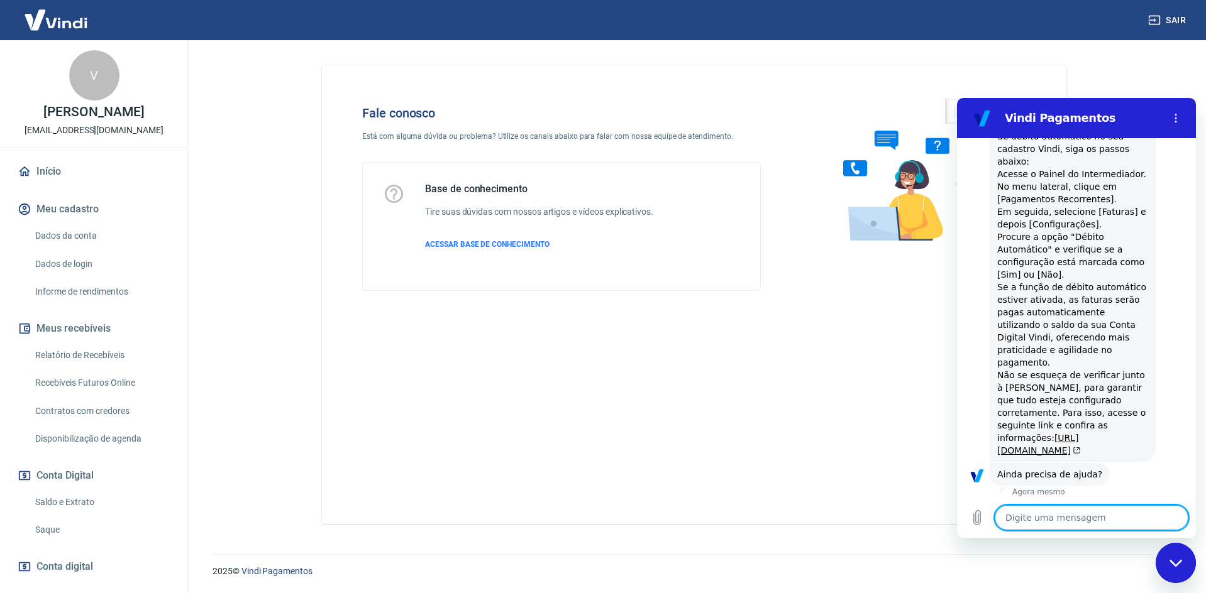
scroll to position [1452, 0]
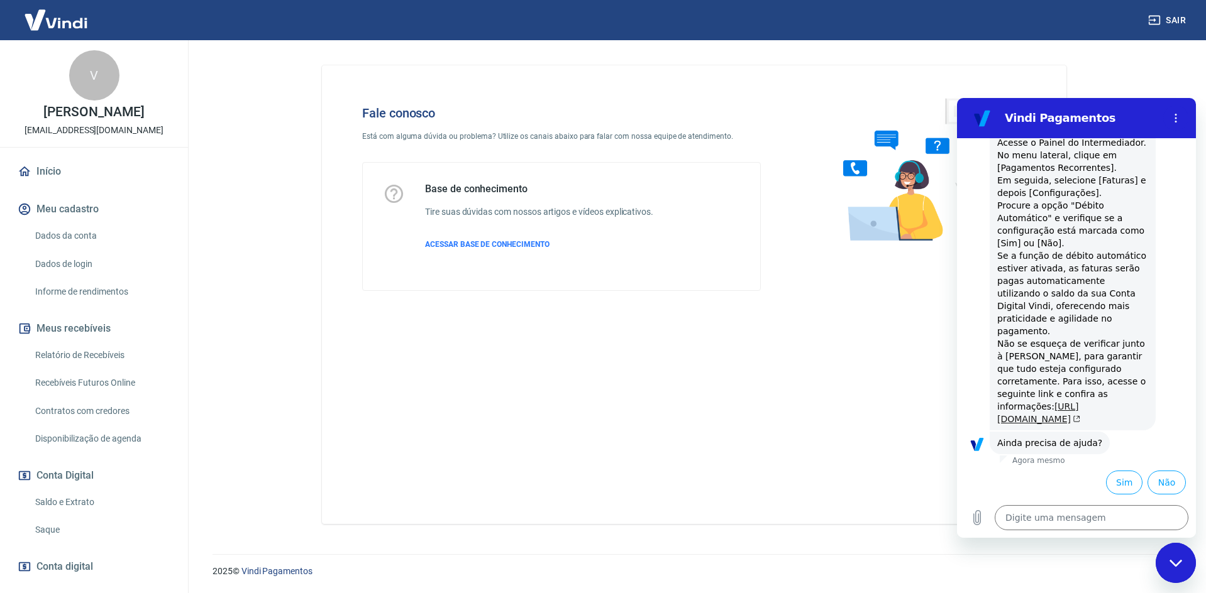
click at [1024, 402] on link "https://basedeconhecimento.tray.com.br/hc/pt-br/articles/6740858376091-Como-uti…" at bounding box center [1038, 413] width 83 height 23
click at [1108, 482] on button "Sim" at bounding box center [1124, 483] width 36 height 24
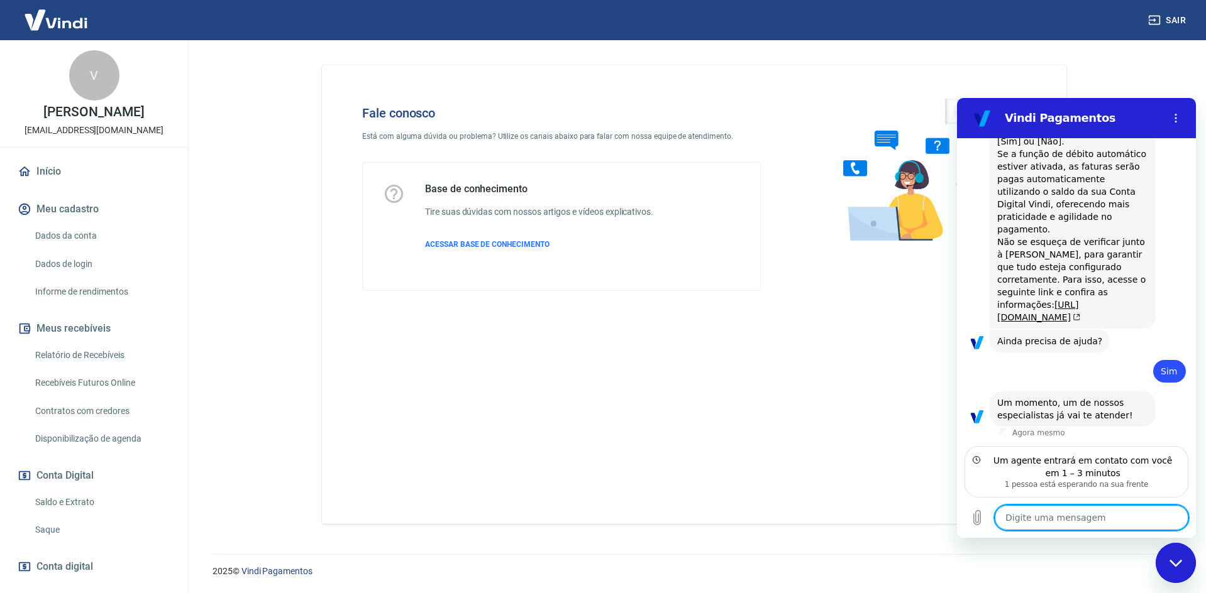
scroll to position [1541, 0]
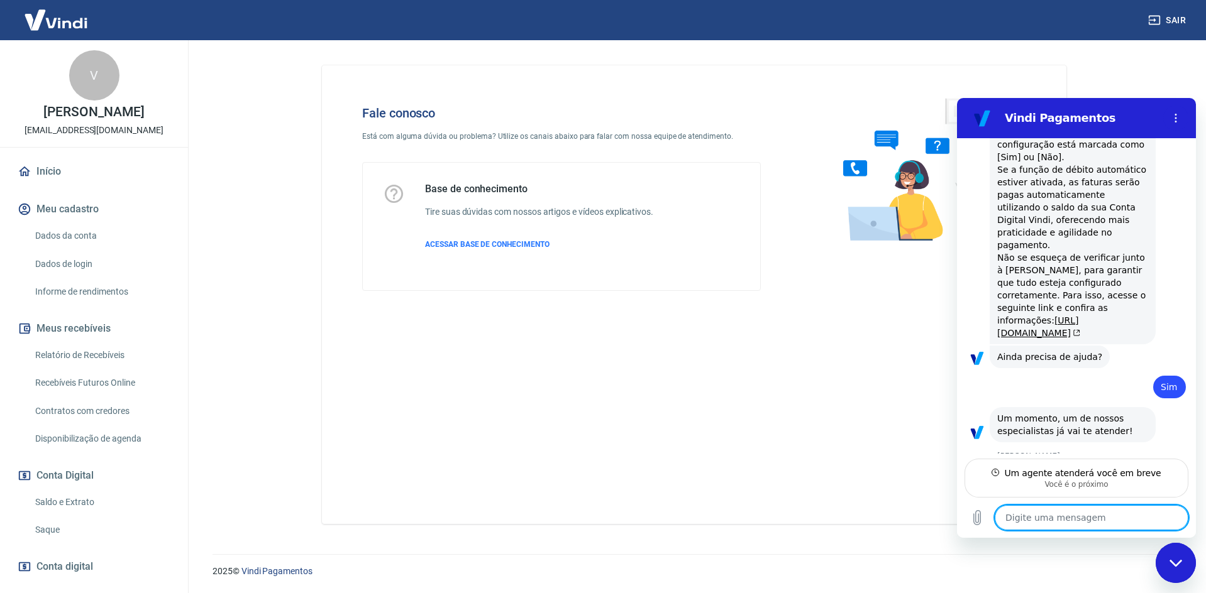
type textarea "x"
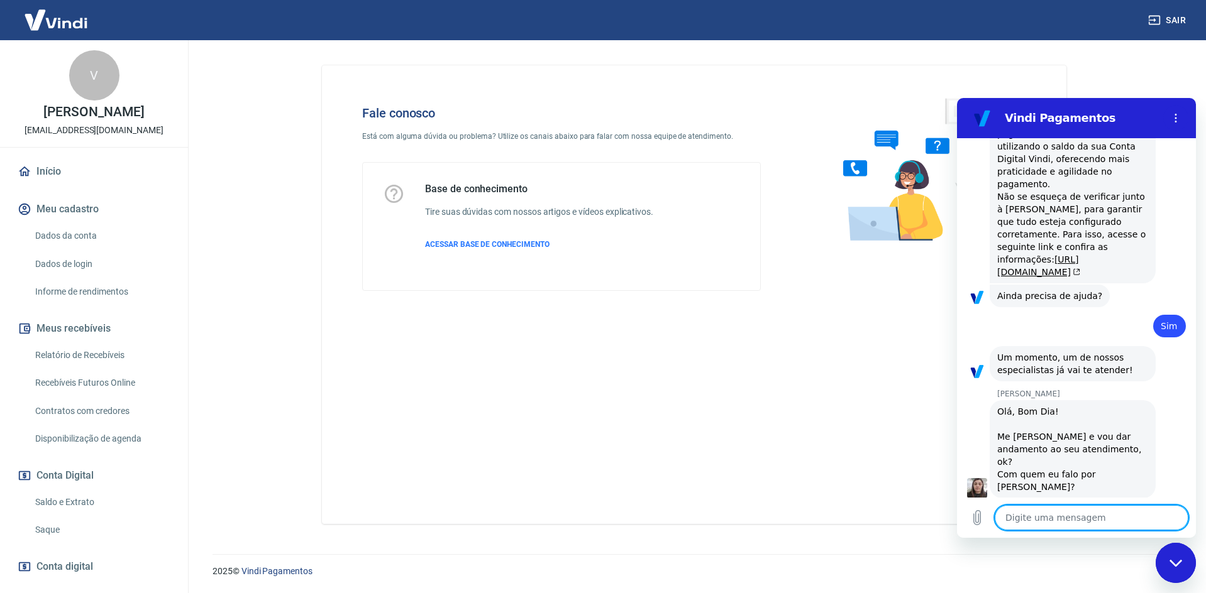
scroll to position [1601, 0]
click at [1056, 526] on textarea at bounding box center [1092, 517] width 194 height 25
type textarea "B"
type textarea "x"
type textarea "Bo"
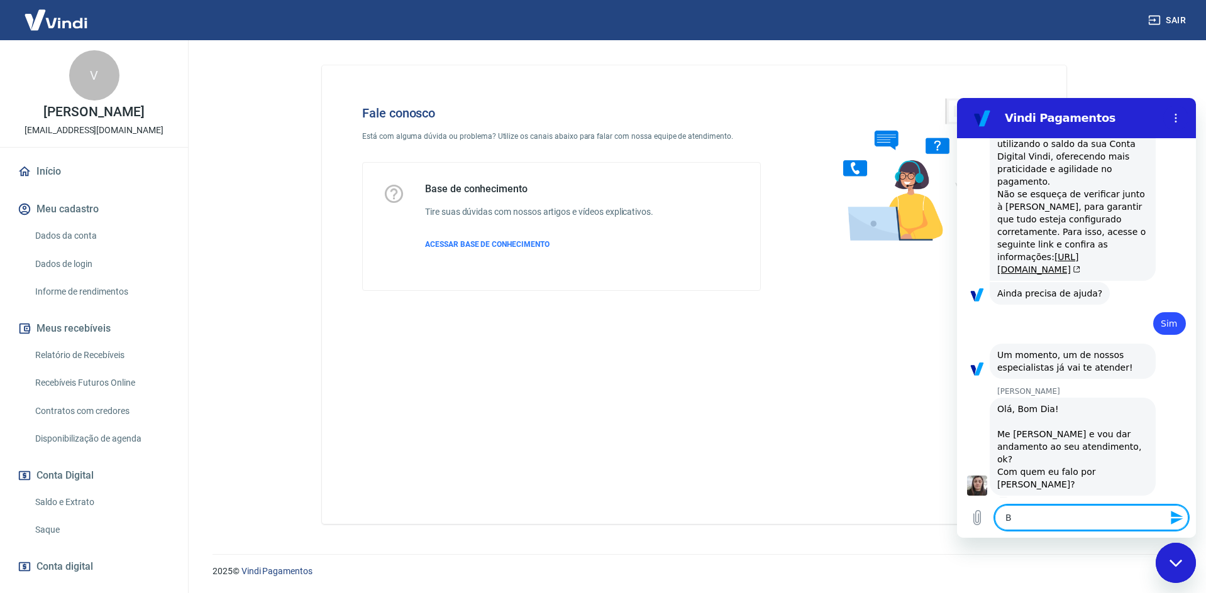
type textarea "x"
type textarea "Bom"
type textarea "x"
type textarea "Bom"
type textarea "x"
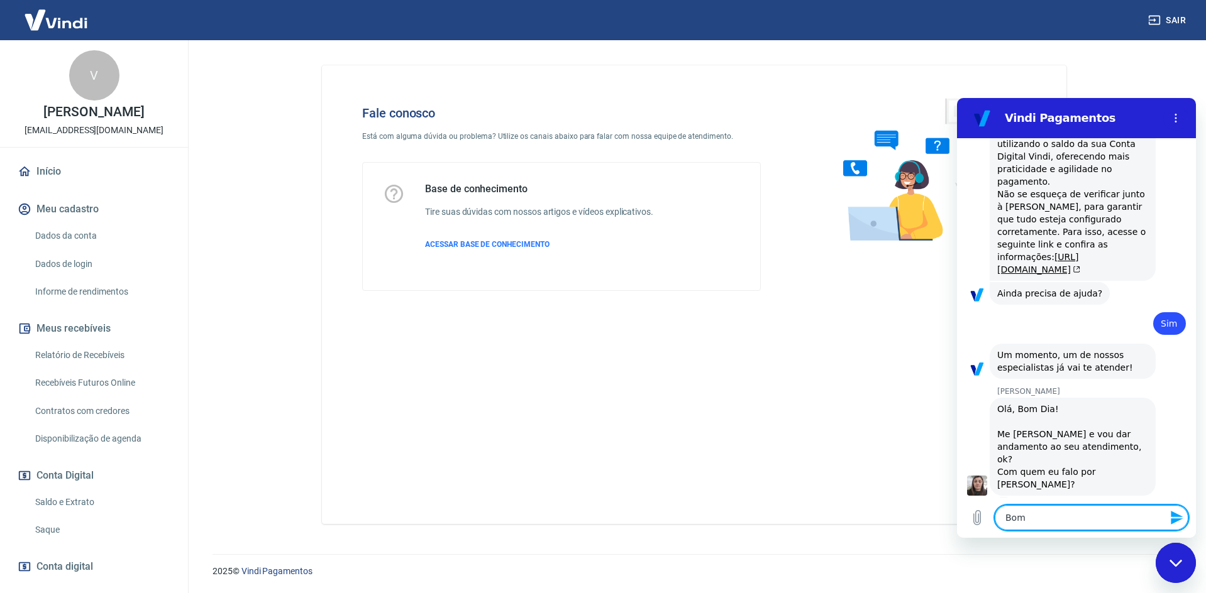
type textarea "Bom d"
type textarea "x"
type textarea "Bom di"
type textarea "x"
type textarea "Bom dia"
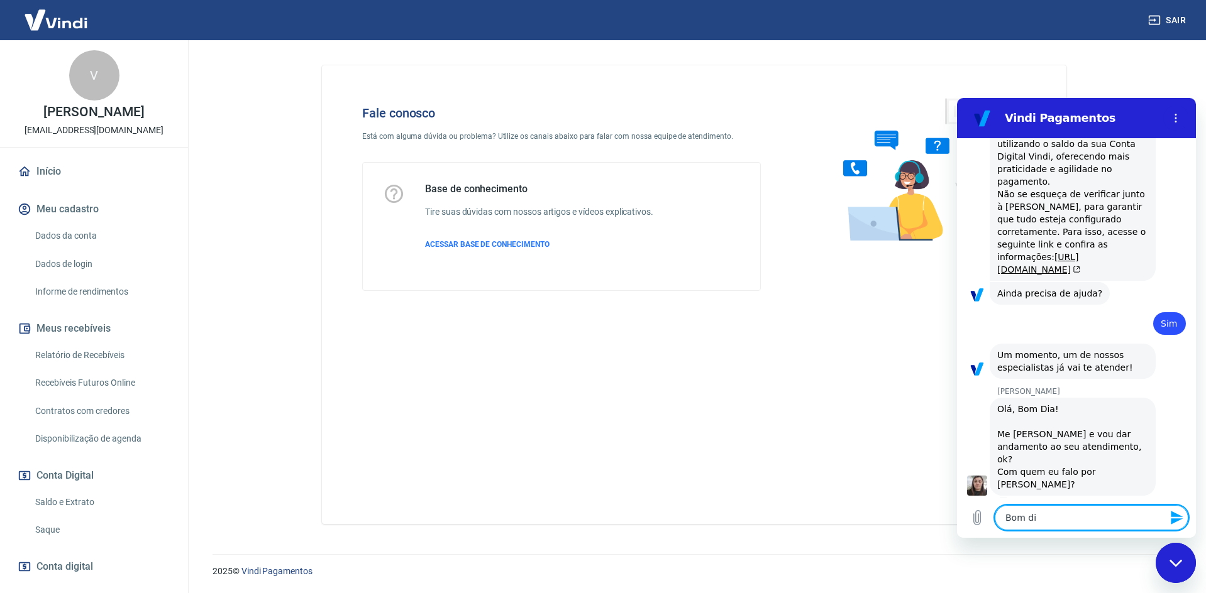
type textarea "x"
type textarea "Bom dia"
type textarea "x"
type textarea "Bom dia S"
type textarea "x"
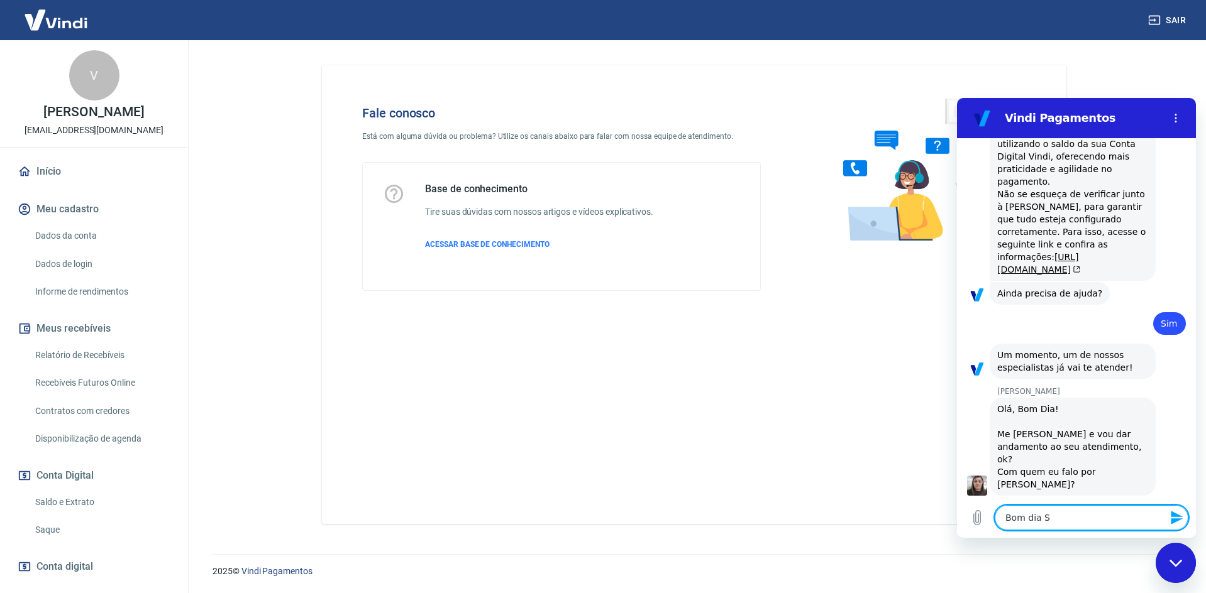
type textarea "Bom dia Si"
type textarea "x"
type textarea "Bom dia Sil"
type textarea "x"
type textarea "Bom dia Silv"
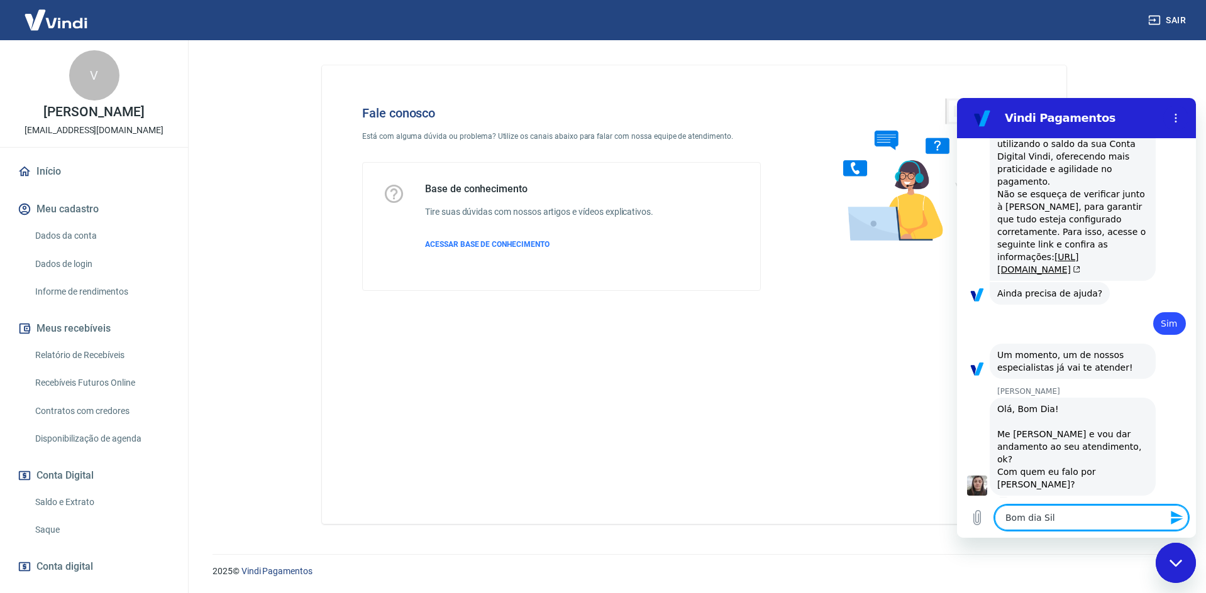
type textarea "x"
type textarea "Bom dia Silva"
type textarea "x"
type textarea "Bom dia Silvan"
type textarea "x"
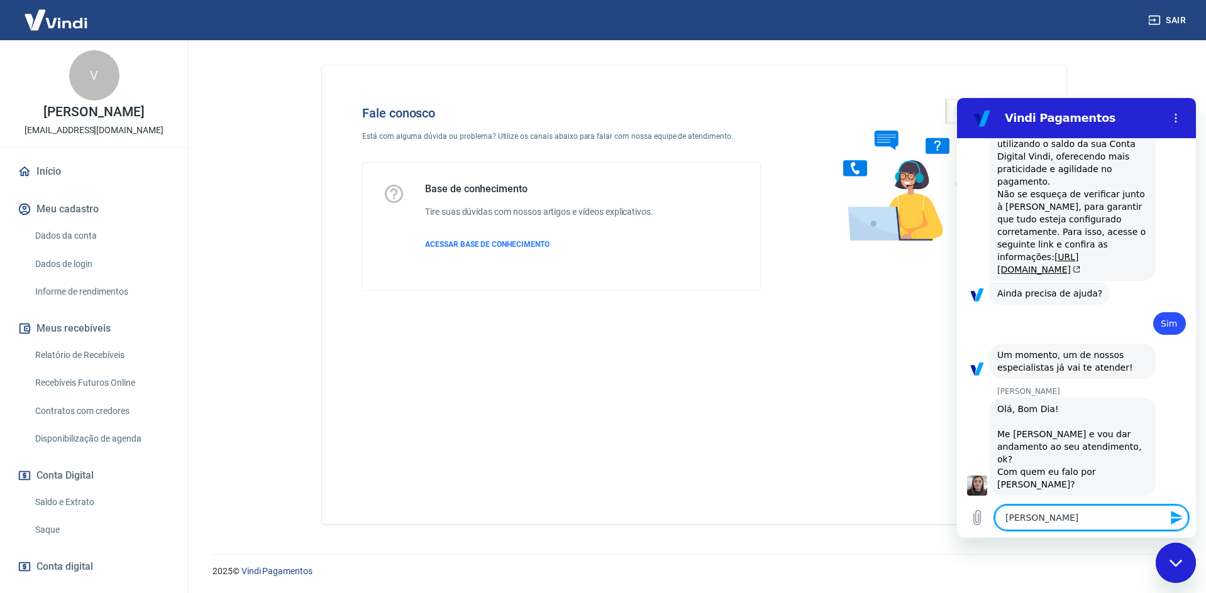
type textarea "Bom dia Silvana"
type textarea "x"
type textarea "Bom dia Silvana,"
type textarea "x"
type textarea "Bom dia Silvana,"
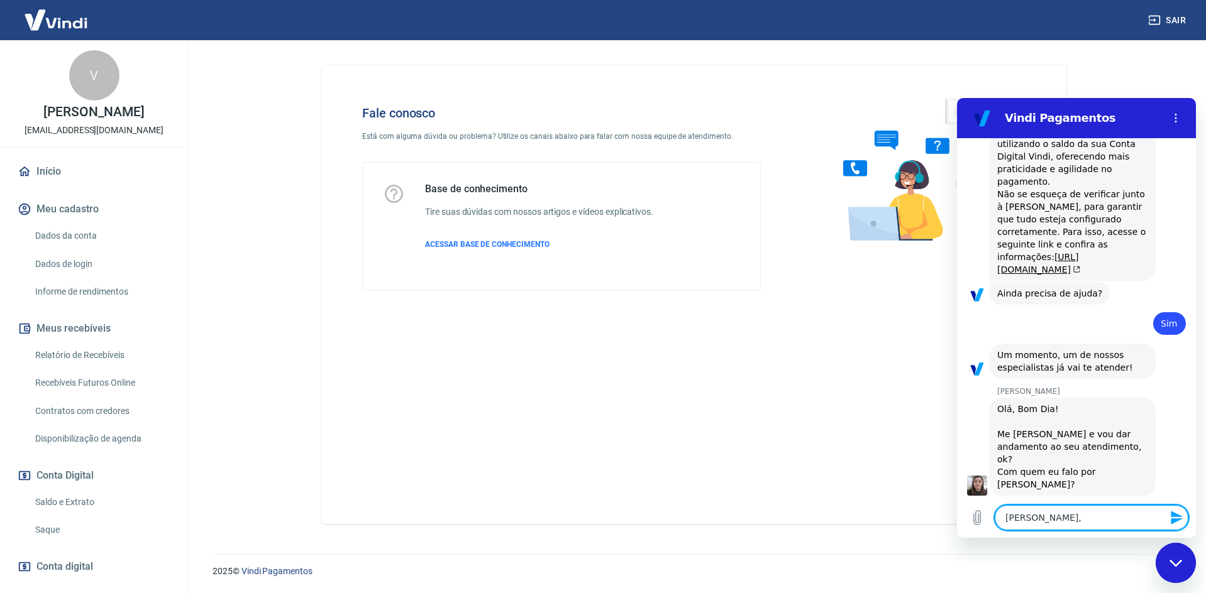
type textarea "x"
type textarea "Bom dia Silvana, m"
type textarea "x"
type textarea "Bom dia Silvana, me"
type textarea "x"
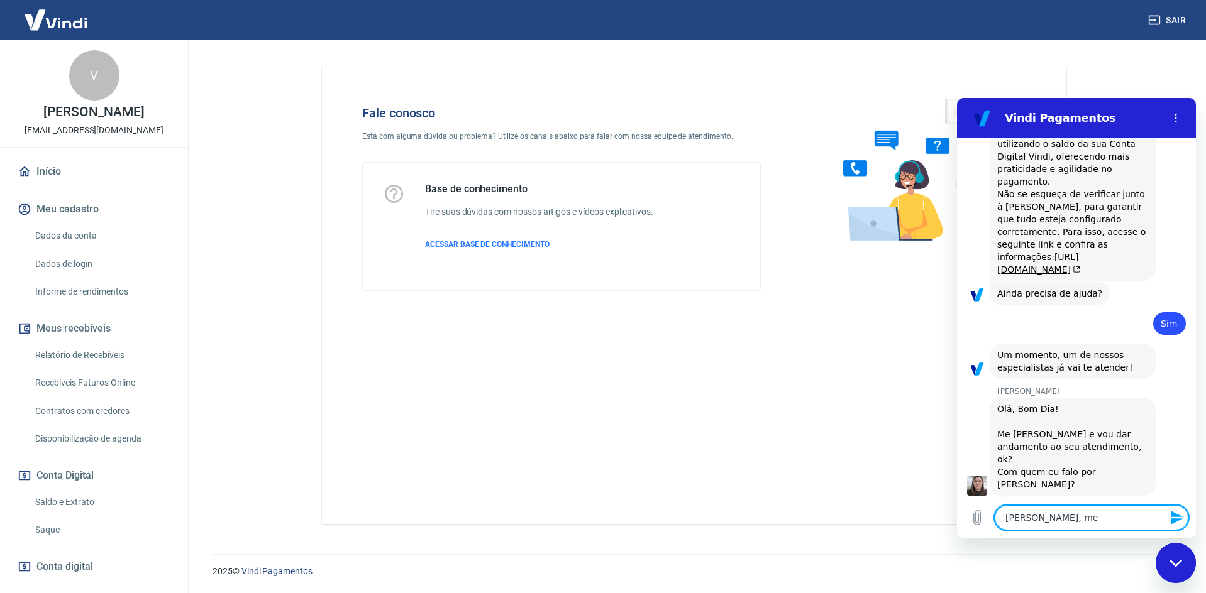
type textarea "Bom dia Silvana, me"
type textarea "x"
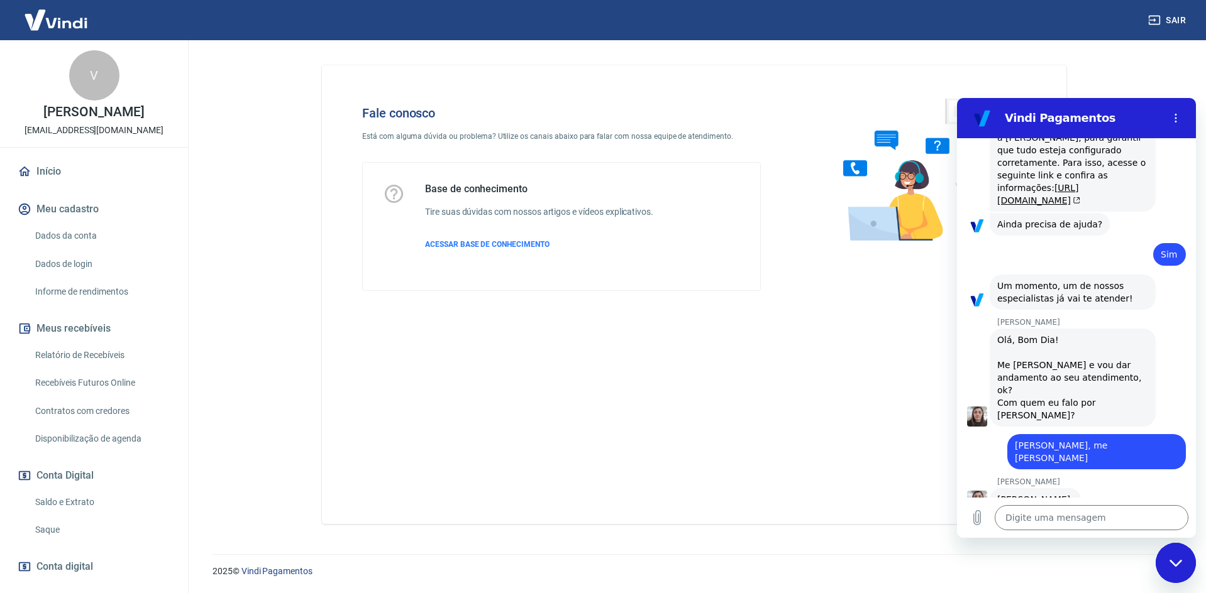
scroll to position [1673, 0]
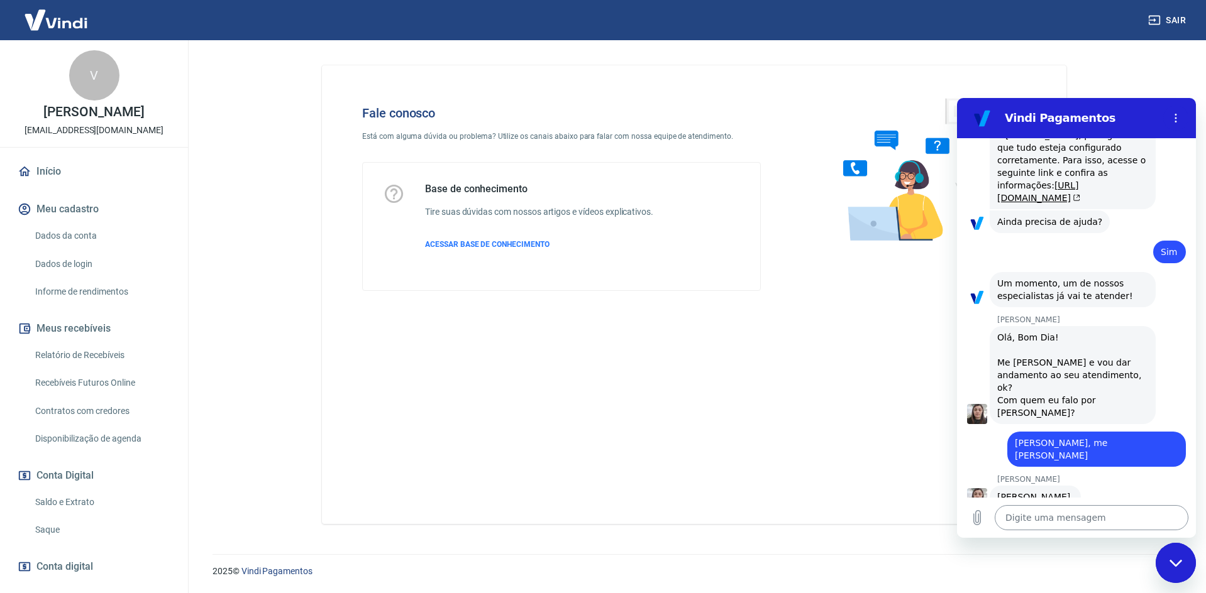
click at [1061, 522] on textarea at bounding box center [1092, 517] width 194 height 25
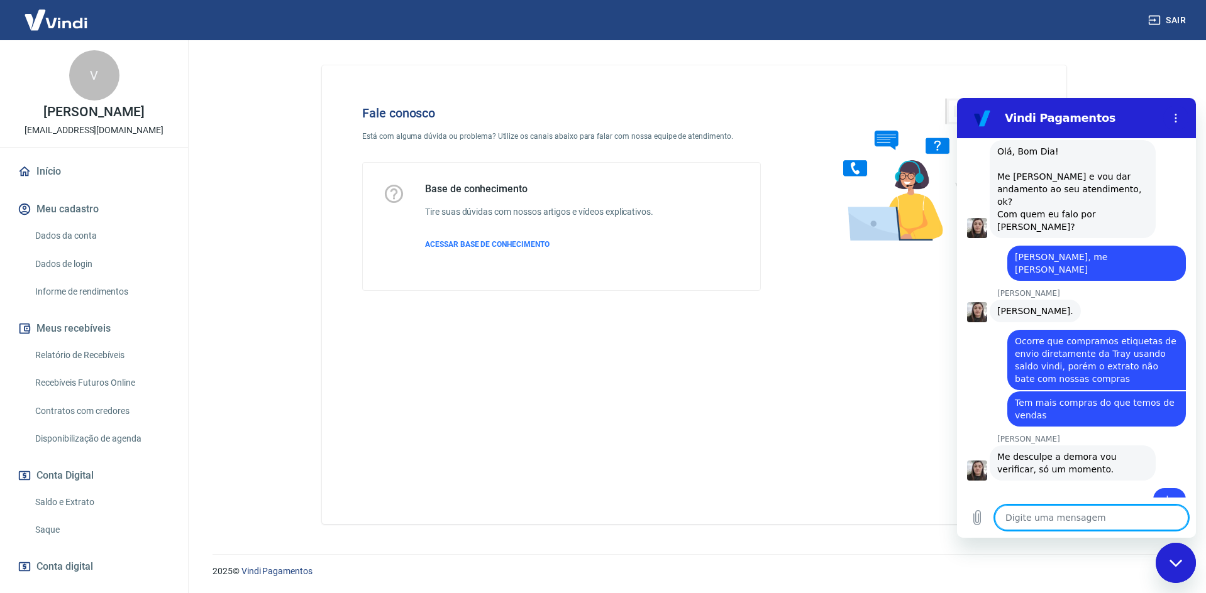
scroll to position [1862, 0]
